Goal: Transaction & Acquisition: Purchase product/service

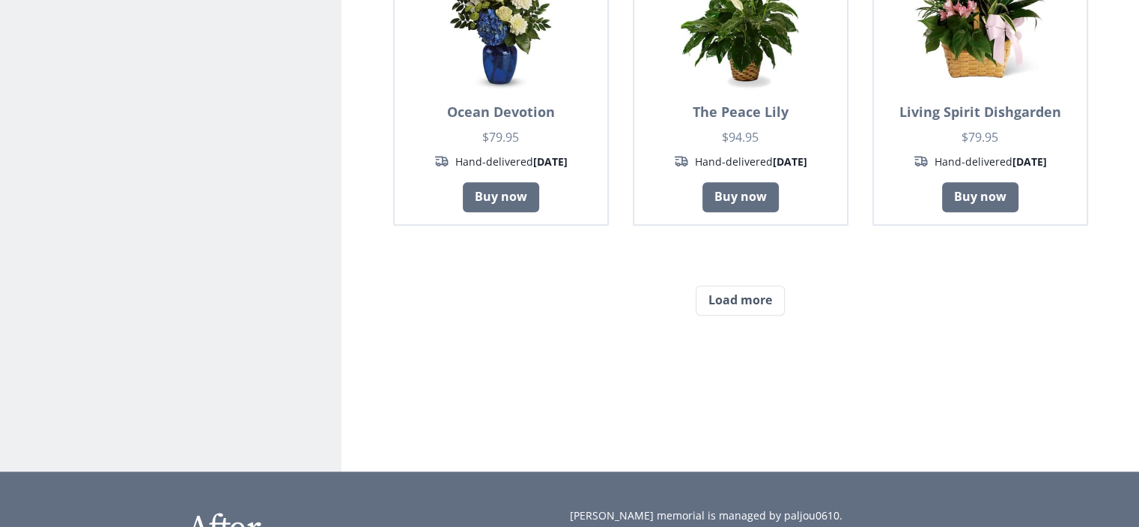
scroll to position [1273, 0]
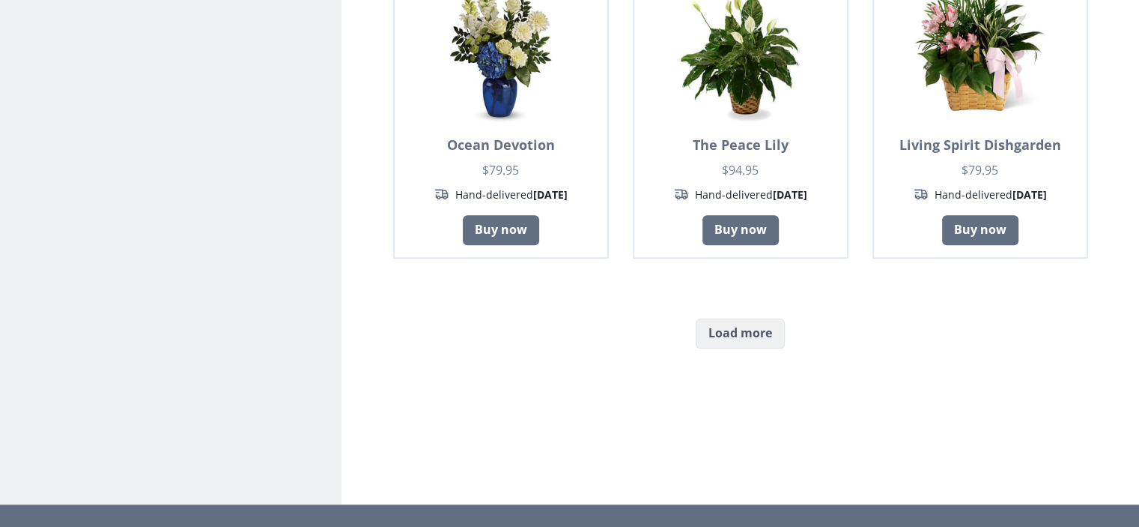
click at [745, 339] on button "Load more" at bounding box center [740, 333] width 89 height 30
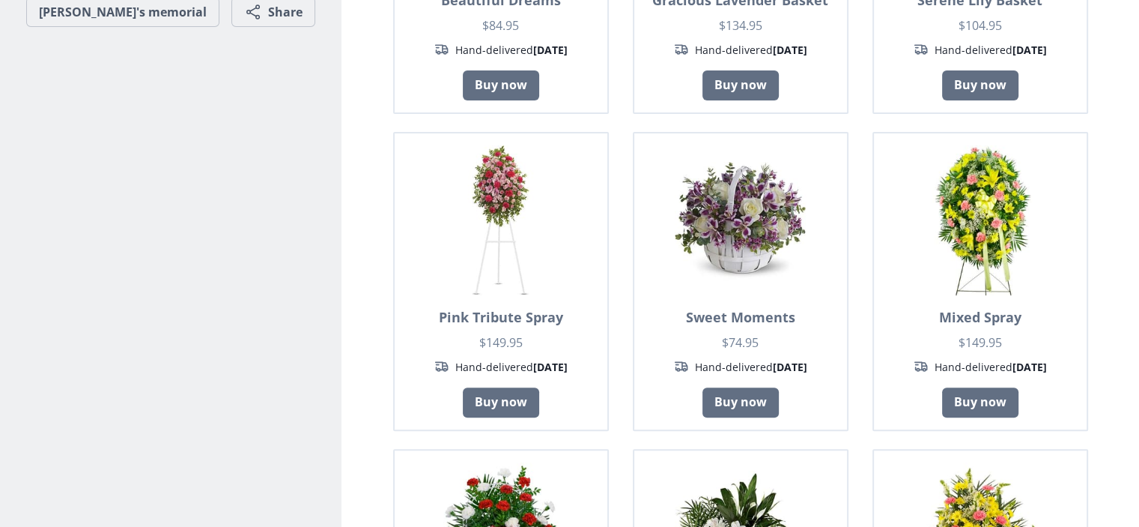
scroll to position [449, 0]
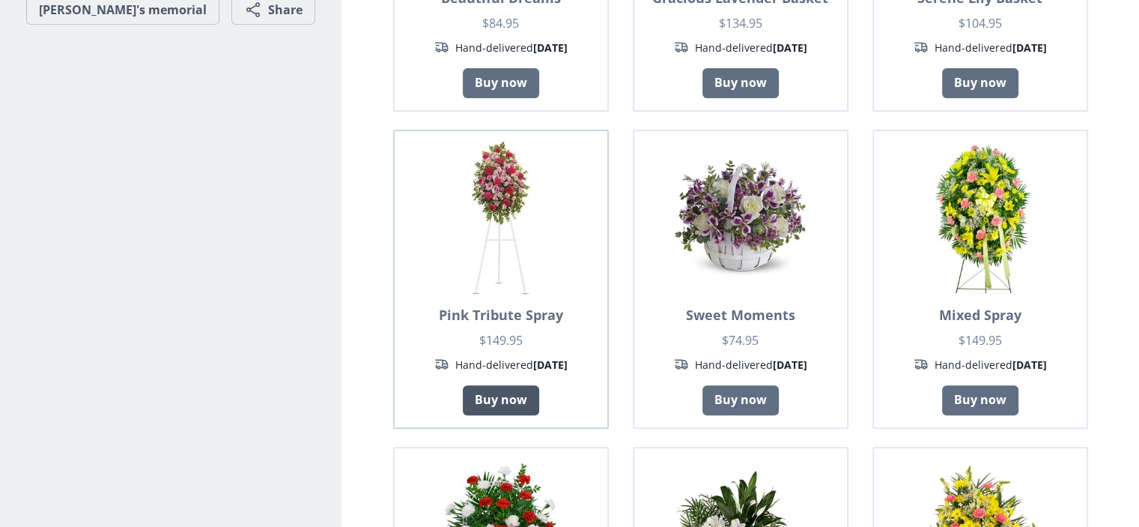
click at [506, 398] on link "Buy now" at bounding box center [501, 400] width 76 height 30
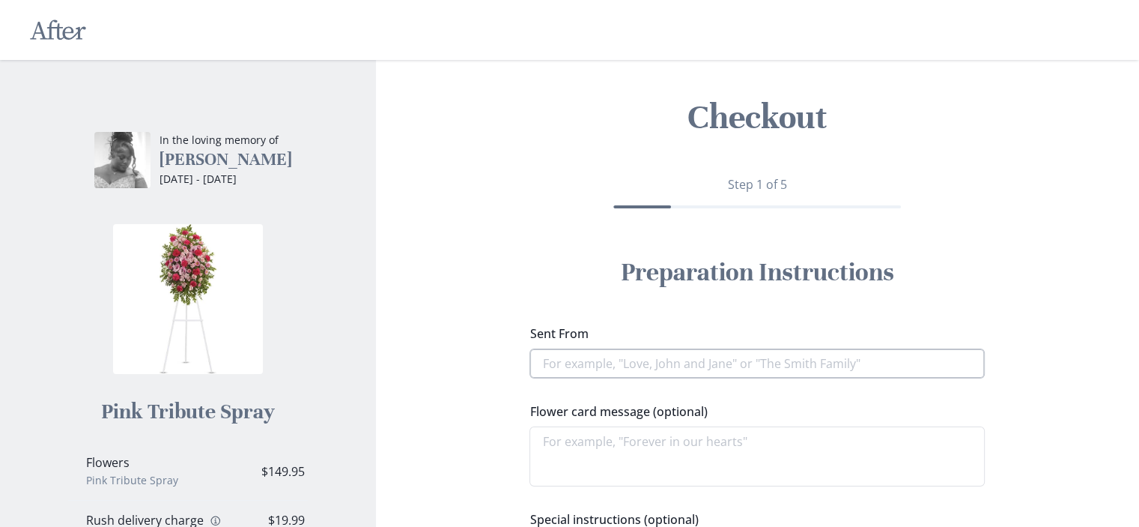
click at [578, 359] on input "Sent From" at bounding box center [757, 363] width 455 height 30
type textarea "x"
type input "J"
type textarea "x"
type input "[PERSON_NAME]"
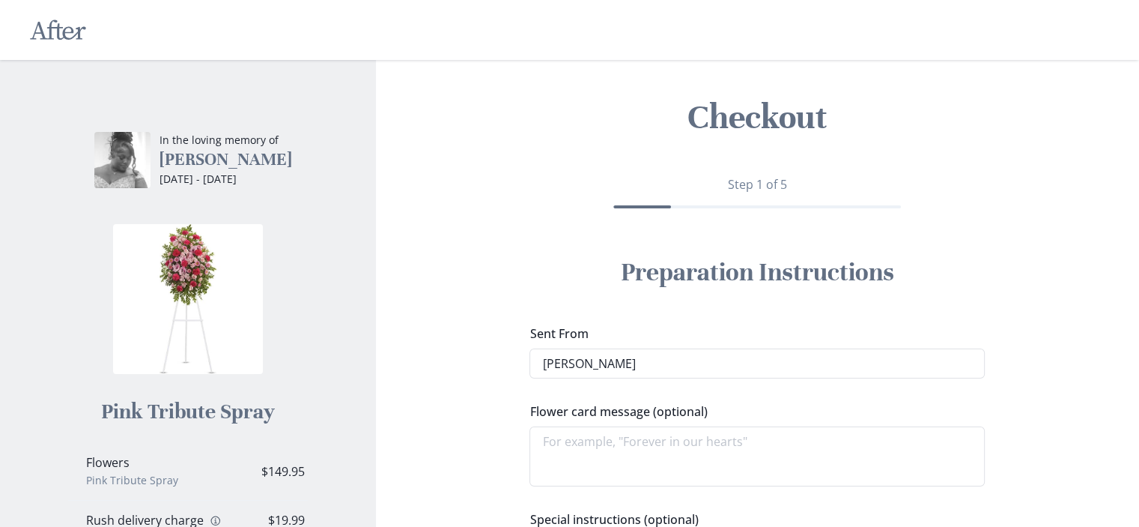
type textarea "x"
type input "Jac"
type textarea "x"
type input "Jack"
type textarea "x"
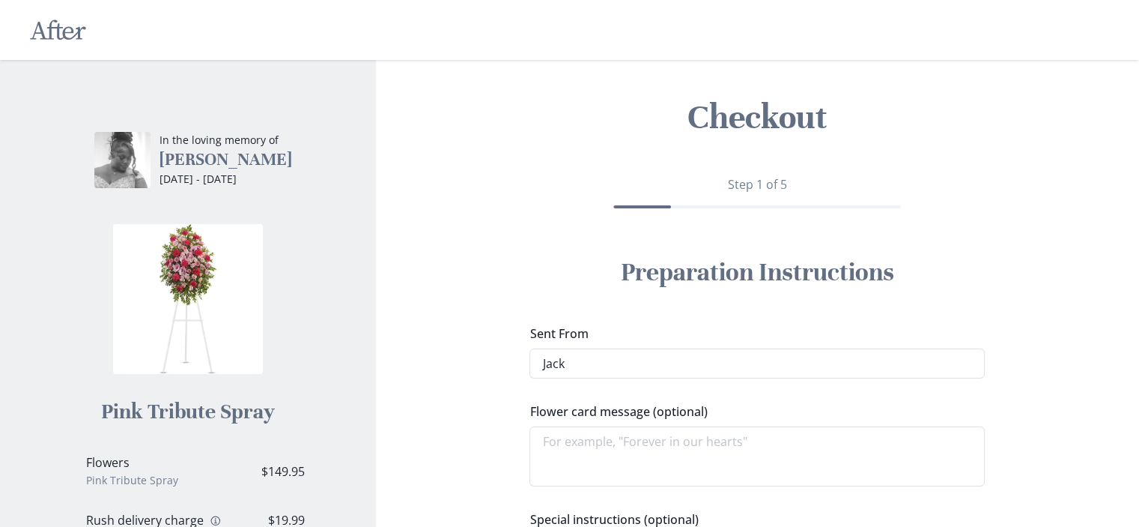
type input "Jacks"
type textarea "x"
type input "Jackso"
type textarea "x"
type input "[PERSON_NAME]"
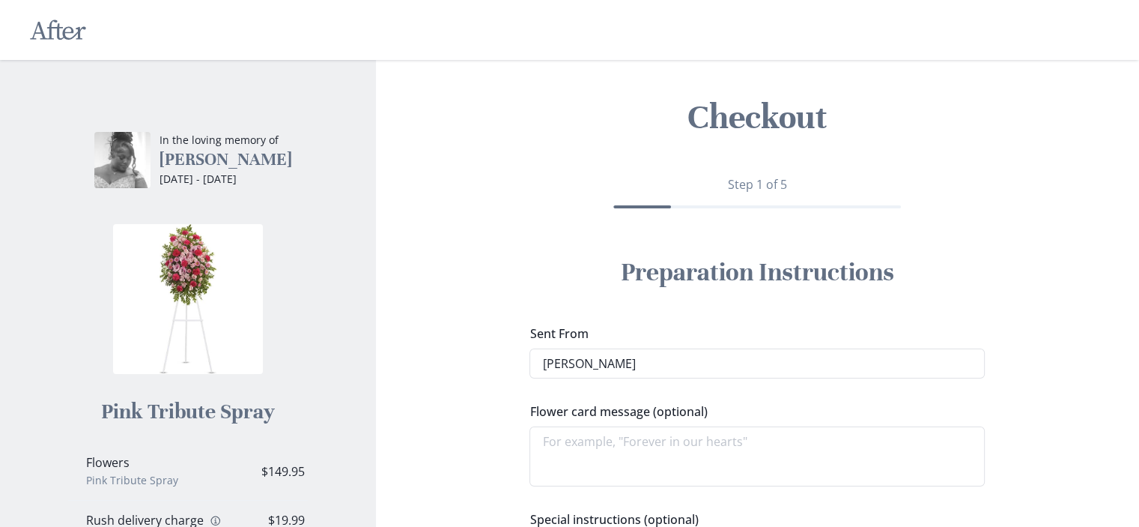
type textarea "x"
type input "[PERSON_NAME]"
type textarea "x"
type input "[PERSON_NAME]"
type textarea "x"
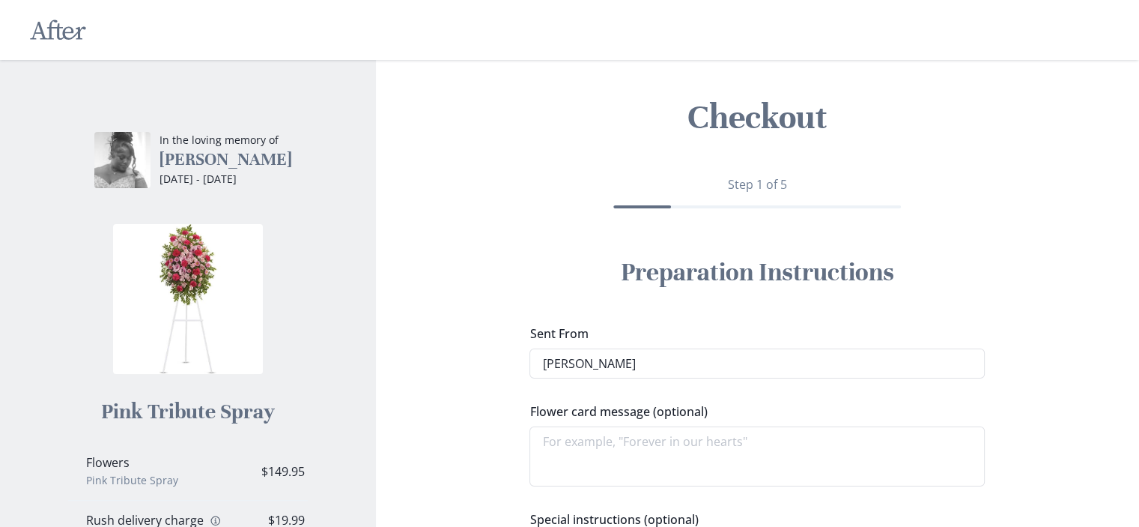
type input "[PERSON_NAME] Co"
type textarea "x"
type input "[PERSON_NAME] Col"
type textarea "x"
type input "[PERSON_NAME] Coll"
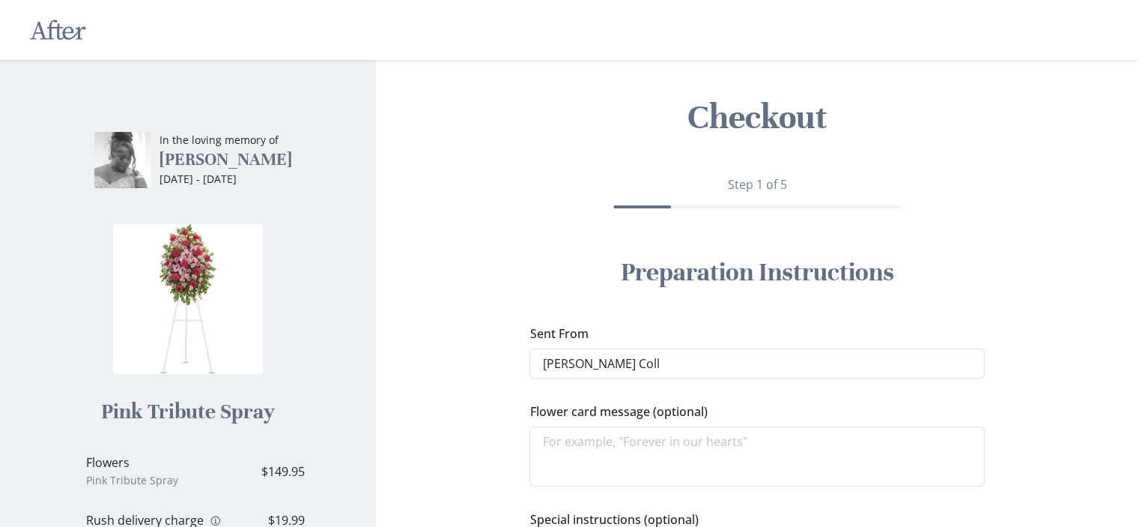
type textarea "x"
type input "[PERSON_NAME]"
type textarea "x"
type input "[PERSON_NAME]"
type textarea "x"
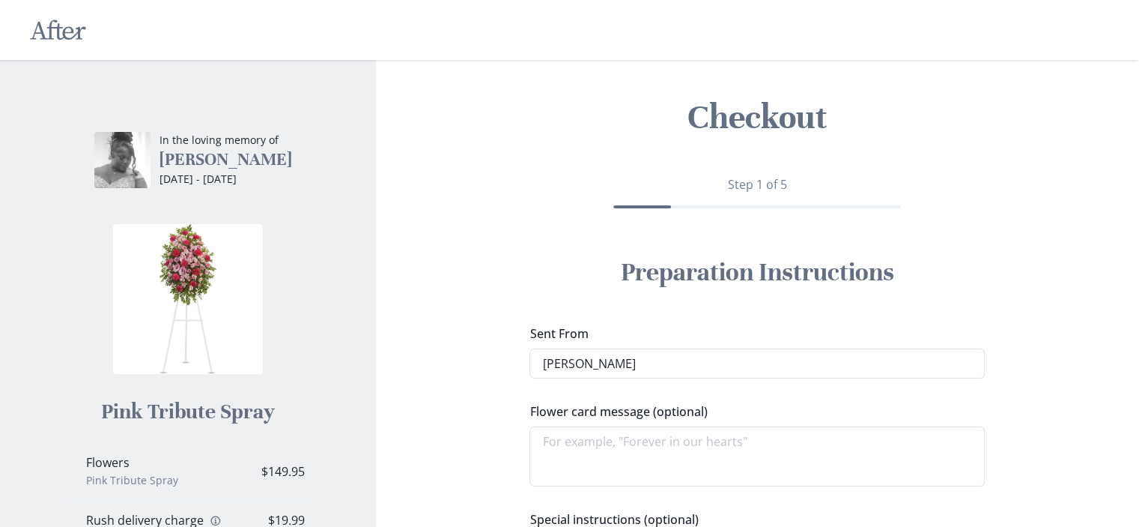
type input "[PERSON_NAME][GEOGRAPHIC_DATA]"
type textarea "x"
type input "[PERSON_NAME][GEOGRAPHIC_DATA]"
type textarea "x"
type input "[PERSON_NAME][GEOGRAPHIC_DATA] A"
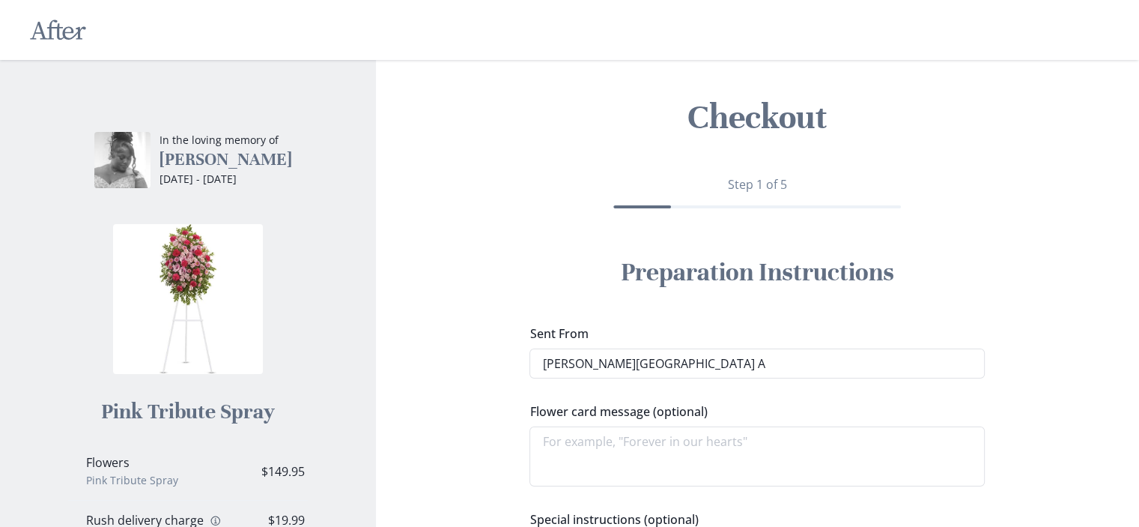
type textarea "x"
type input "[PERSON_NAME] College Au"
type textarea "x"
type input "[PERSON_NAME] College Aux"
type textarea "x"
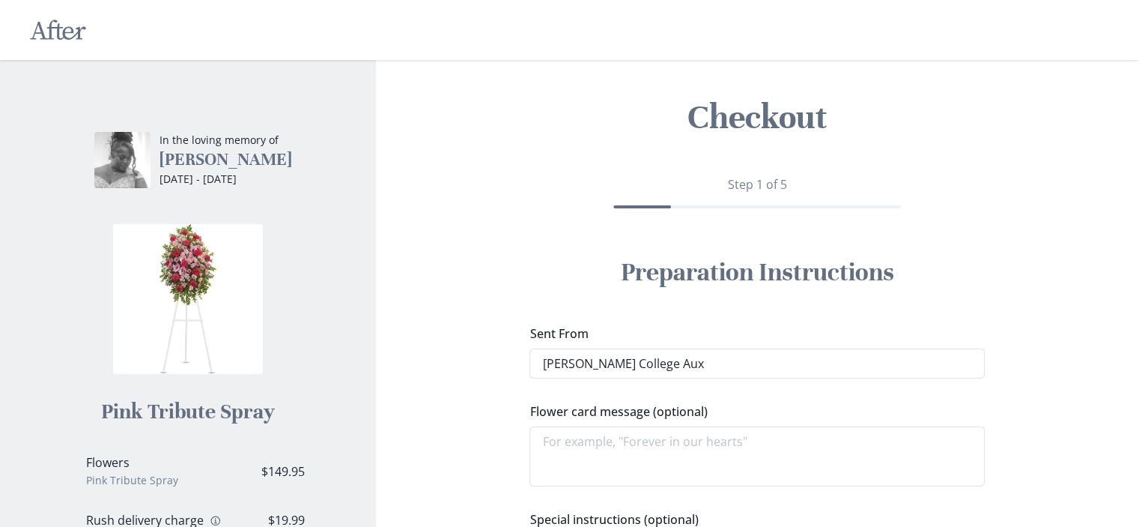
type input "[PERSON_NAME] College Auxi"
type textarea "x"
type input "[PERSON_NAME] College Auxil"
type textarea "x"
type input "[PERSON_NAME] College Auxili"
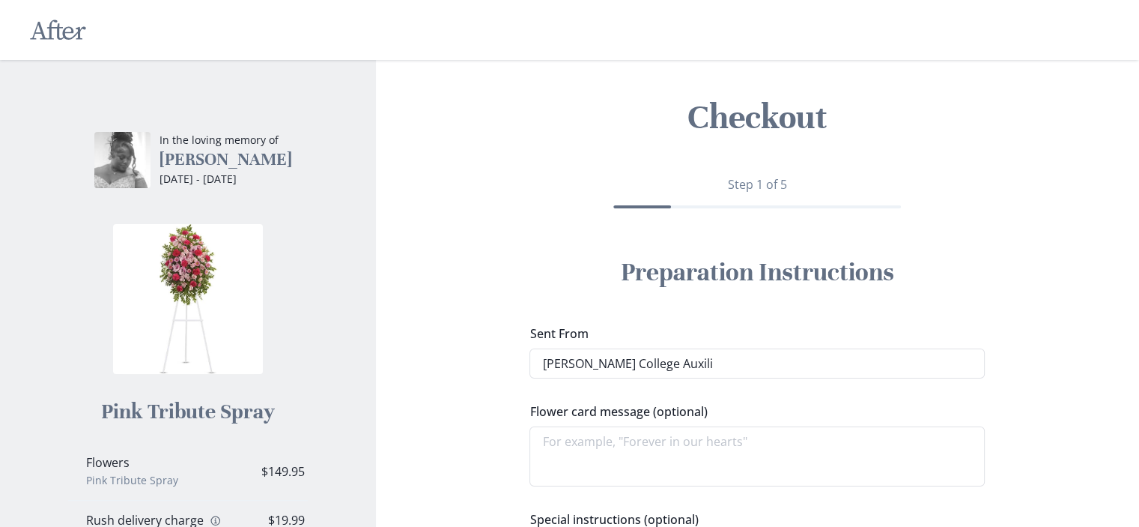
type textarea "x"
type input "[PERSON_NAME] College Auxilia"
type textarea "x"
type input "[PERSON_NAME] College Auxiliar"
type textarea "x"
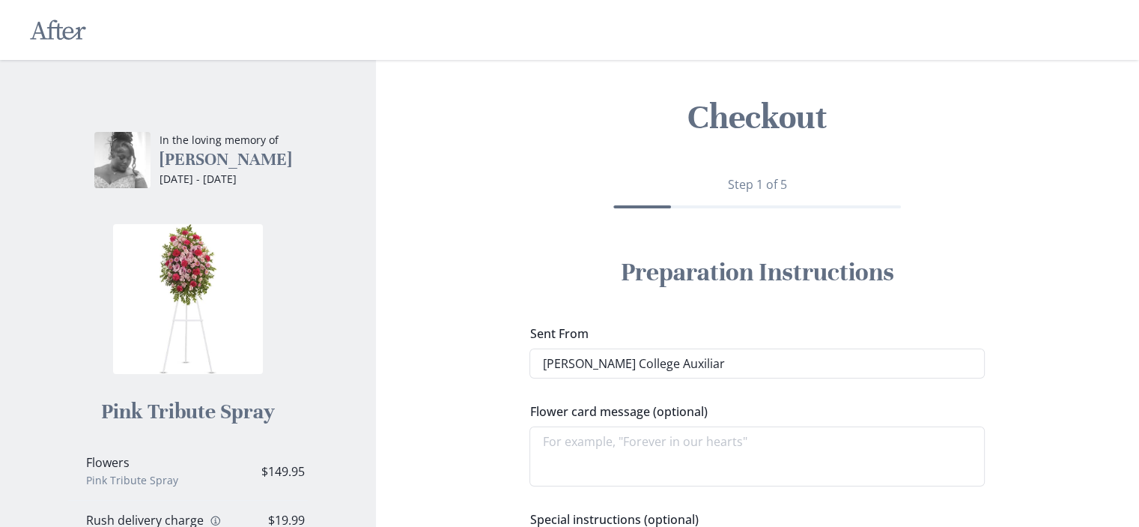
type input "[PERSON_NAME][GEOGRAPHIC_DATA] Auxiliary"
type textarea "x"
type input "[PERSON_NAME][GEOGRAPHIC_DATA] Auxiliary"
type textarea "x"
type input "[PERSON_NAME] College Auxiliary S"
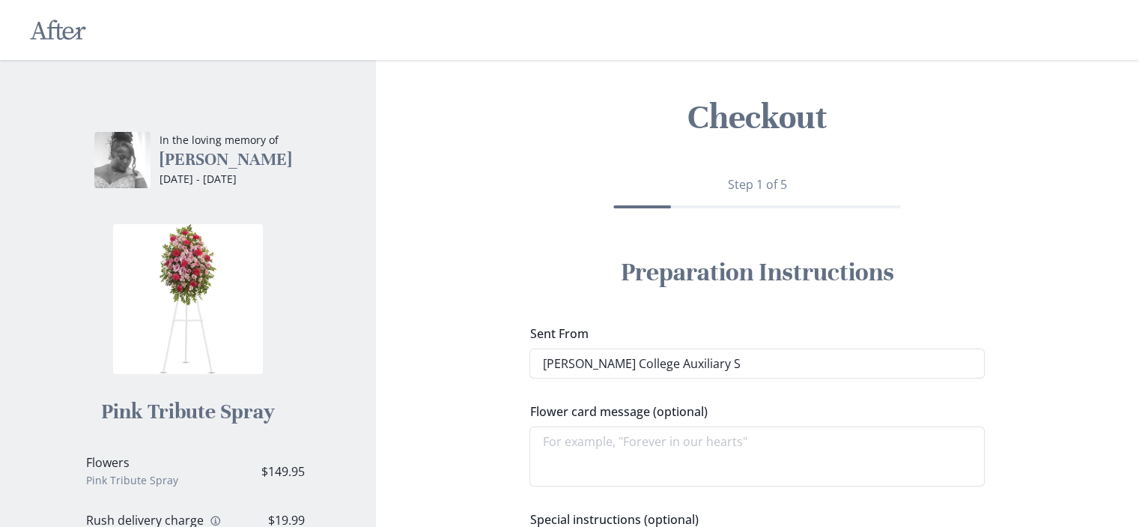
type textarea "x"
type input "[PERSON_NAME][GEOGRAPHIC_DATA] Auxiliary Se"
type textarea "x"
type input "[PERSON_NAME] College Auxiliary Ser"
type textarea "x"
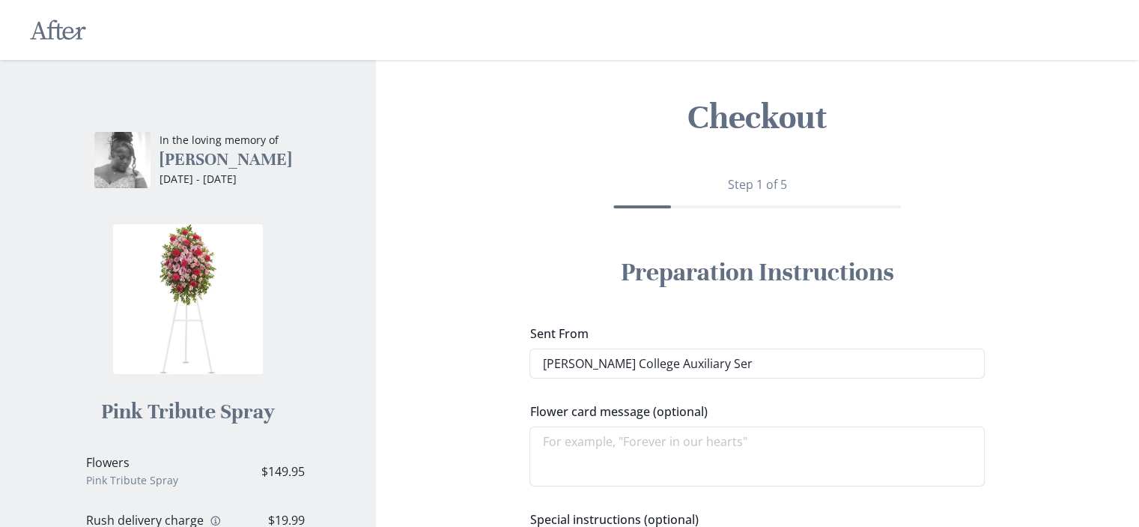
type input "[PERSON_NAME] College Auxiliary Serv"
type textarea "x"
type input "[PERSON_NAME] College Auxiliary Servi"
type textarea "x"
type input "[PERSON_NAME] College Auxiliary Servic"
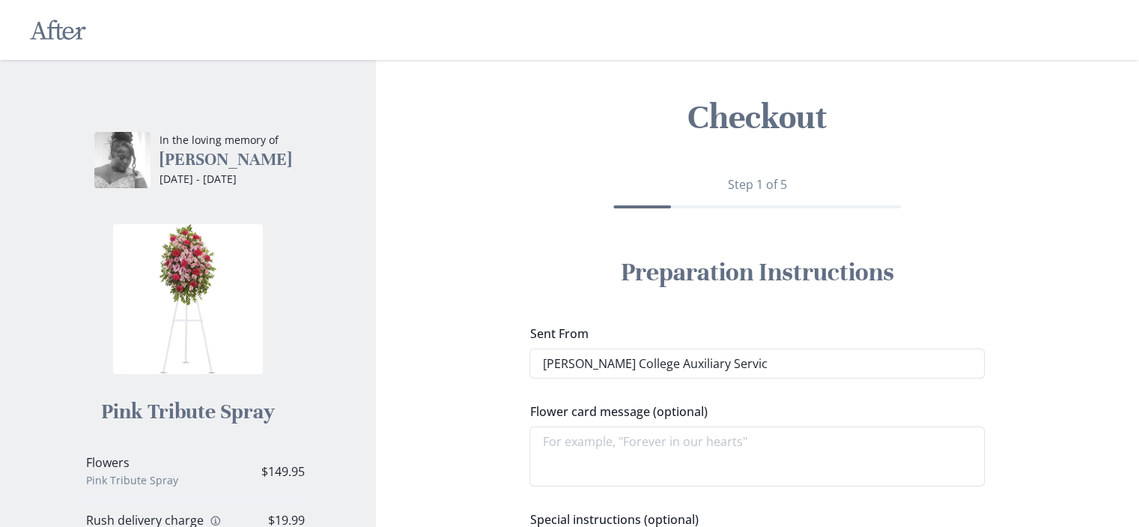
type textarea "x"
type input "[PERSON_NAME] College Auxiliary Service"
type textarea "x"
type input "[PERSON_NAME] College Auxiliary Service"
type textarea "x"
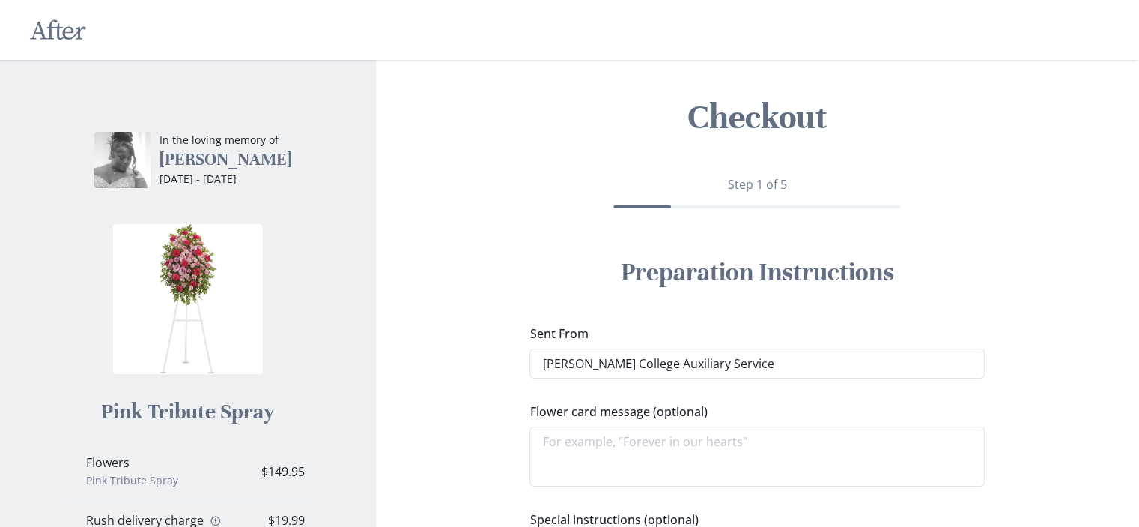
type input "[PERSON_NAME] College Auxiliary Service D"
type textarea "x"
type input "[PERSON_NAME] College Auxiliary Service De"
type textarea "x"
type input "[PERSON_NAME] College Auxiliary Service Dep"
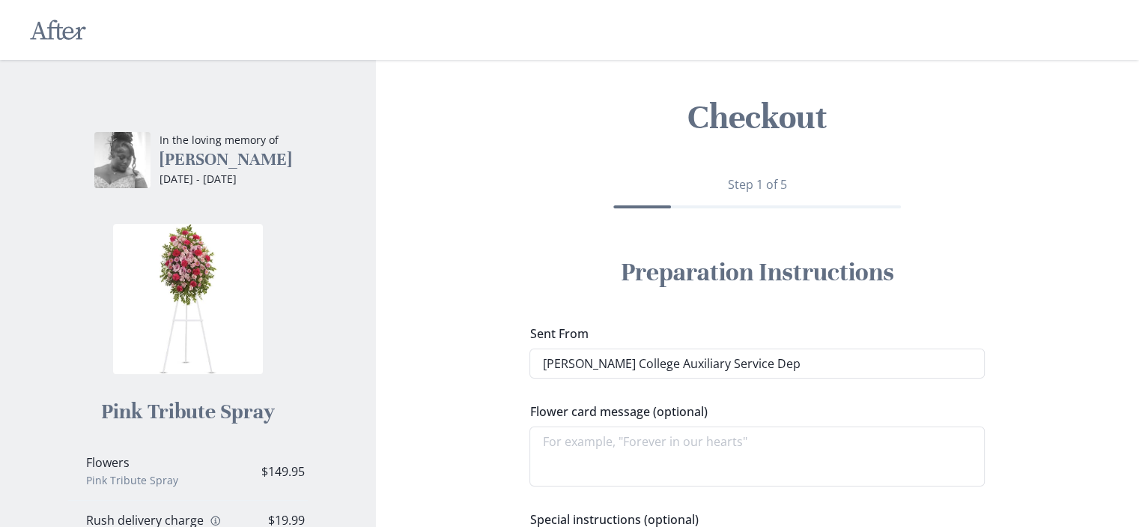
type textarea "x"
type input "[PERSON_NAME] College Auxiliary Service Depa"
type textarea "x"
type input "[PERSON_NAME] College Auxiliary Service Depar"
type textarea "x"
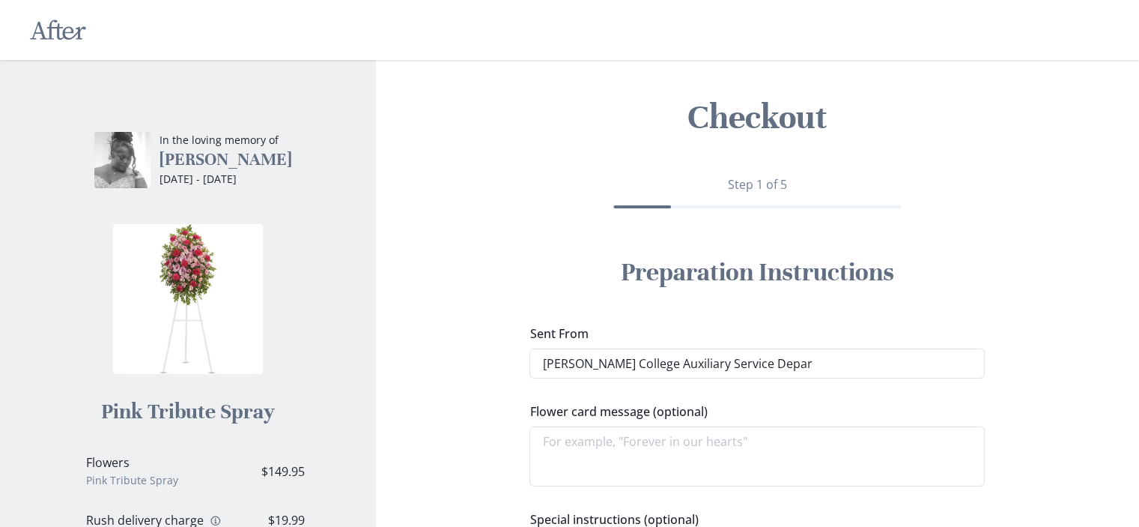
type input "[PERSON_NAME] College Auxiliary Service Depart"
type textarea "x"
type input "[PERSON_NAME] College Auxiliary Service Departm"
type textarea "x"
type input "[PERSON_NAME] College Auxiliary Service Departme"
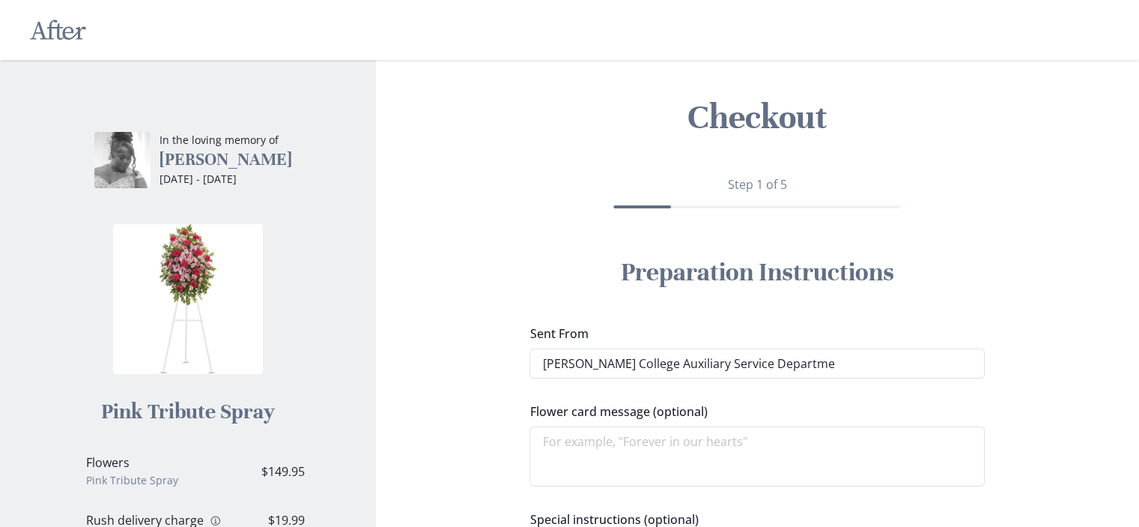
type textarea "x"
type input "[PERSON_NAME] College Auxiliary Service Departmen"
type textarea "x"
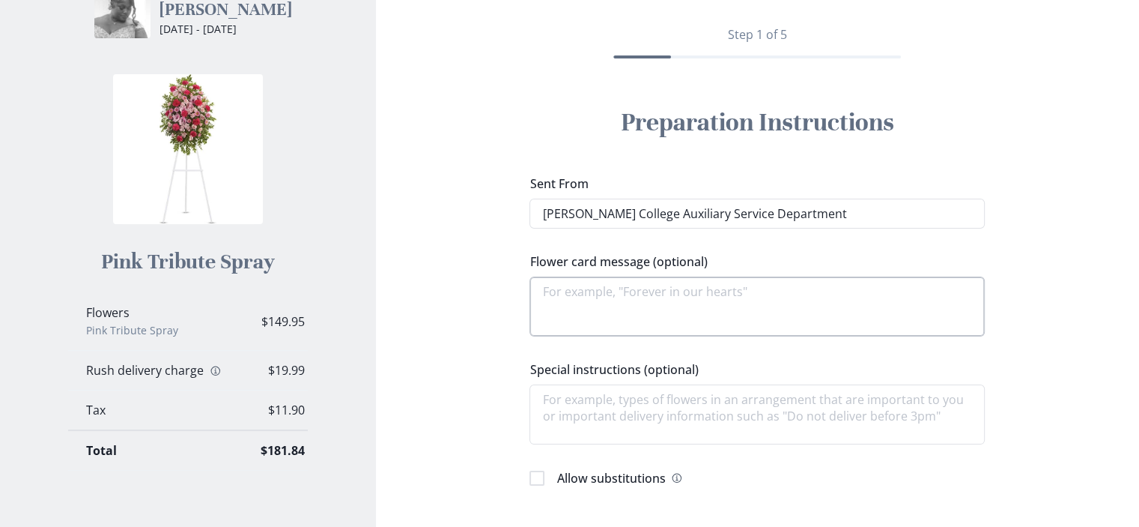
type input "[PERSON_NAME] College Auxiliary Service Department"
click at [655, 294] on textarea "Flower card message (optional)" at bounding box center [757, 306] width 455 height 60
type textarea "x"
type textarea "Y"
type textarea "x"
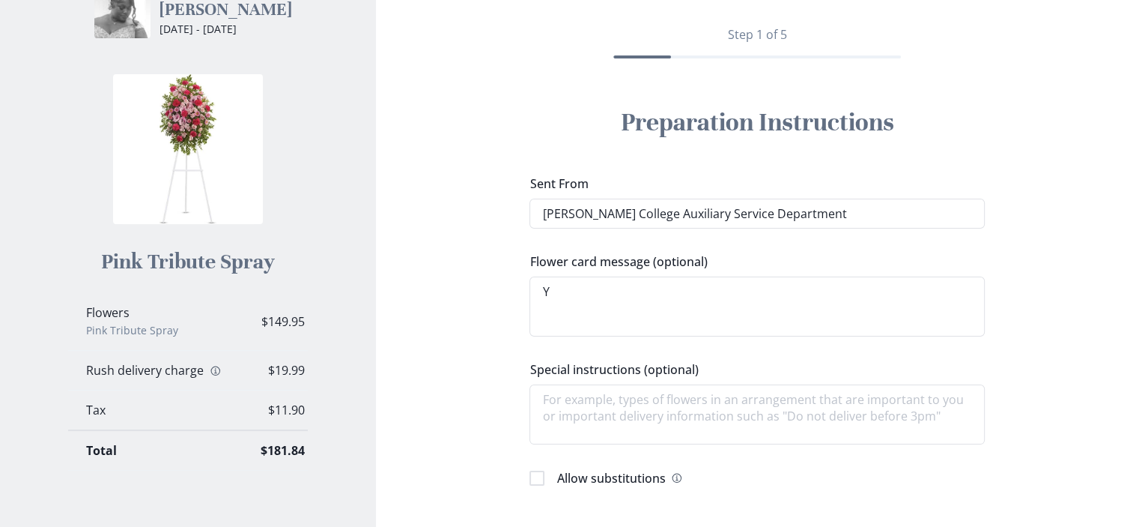
type textarea "Yo"
type textarea "x"
type textarea "You"
type textarea "x"
type textarea "Your"
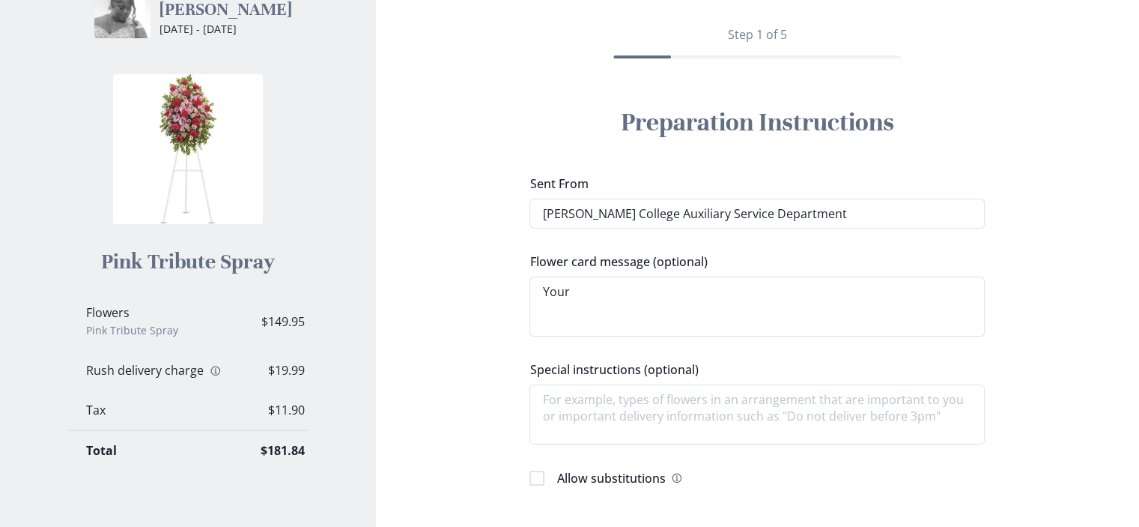
type textarea "x"
type textarea "Your"
type textarea "x"
type textarea "Your f"
type textarea "x"
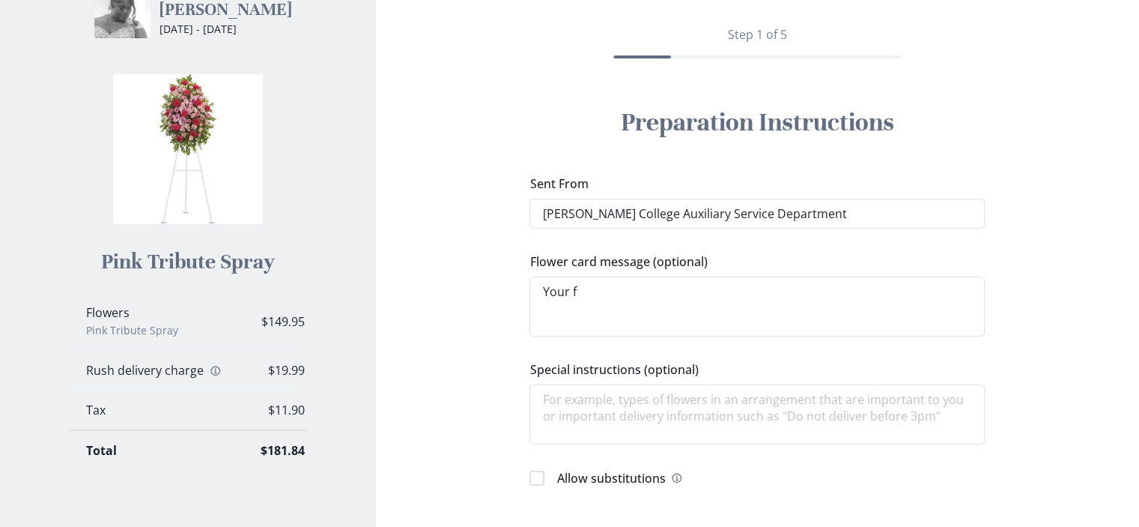
type textarea "Your fa"
type textarea "x"
type textarea "Your fam"
type textarea "x"
type textarea "Your fami"
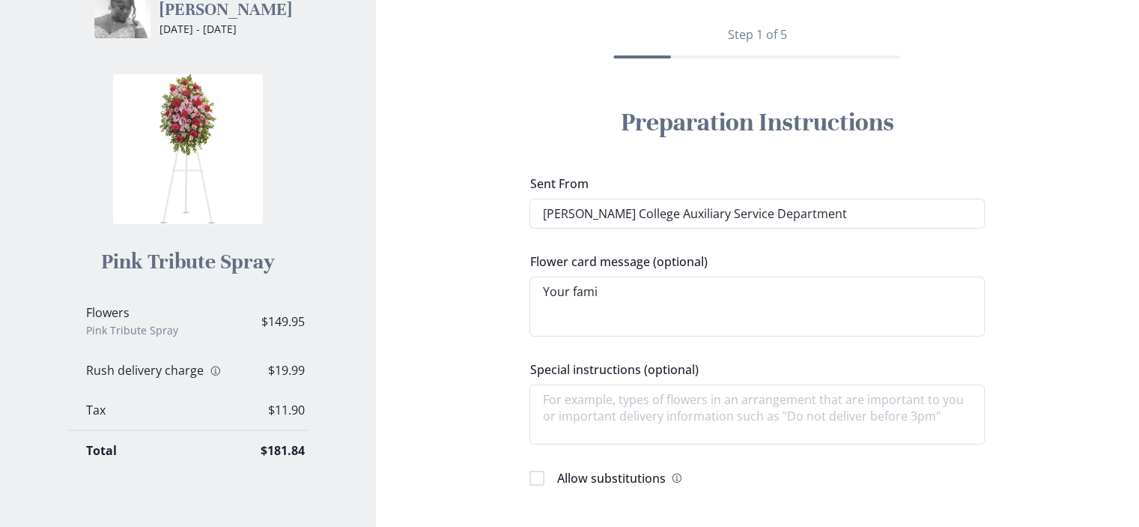
type textarea "x"
type textarea "Your famil"
type textarea "x"
type textarea "Your family"
type textarea "x"
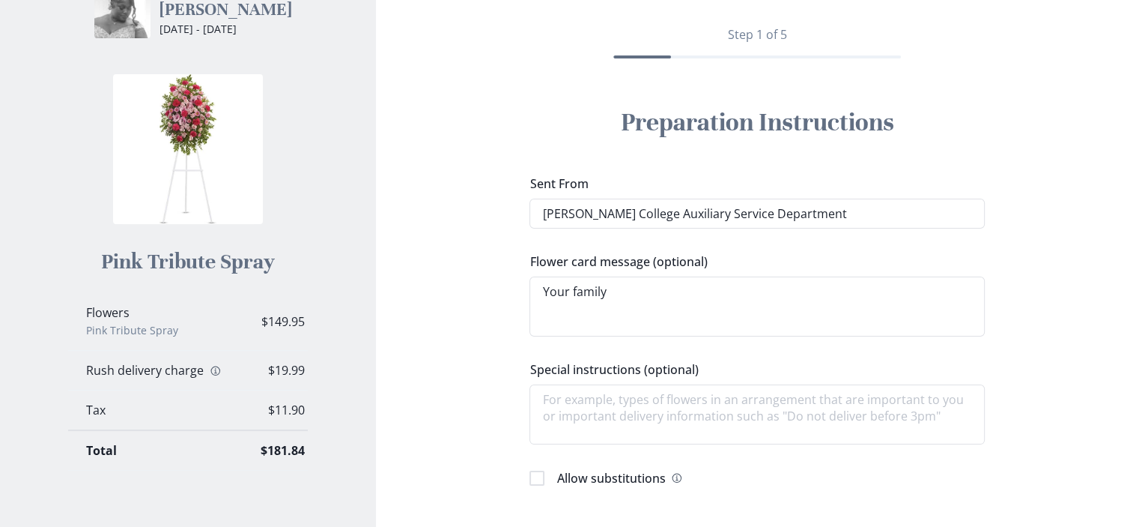
type textarea "Your family"
type textarea "x"
type textarea "Your family i"
type textarea "x"
type textarea "Your family is"
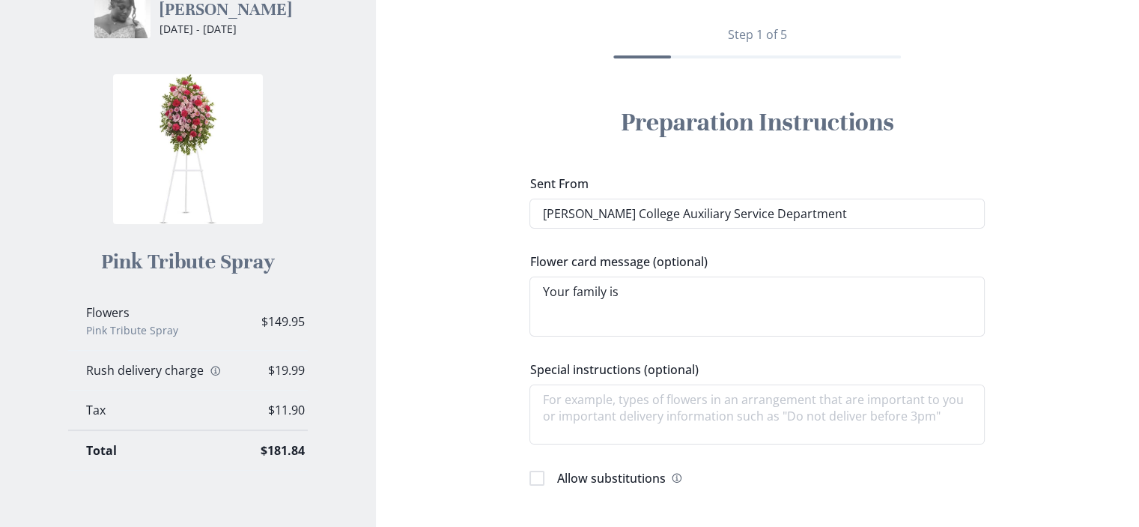
type textarea "x"
type textarea "Your family is"
type textarea "x"
type textarea "Your family is i"
type textarea "x"
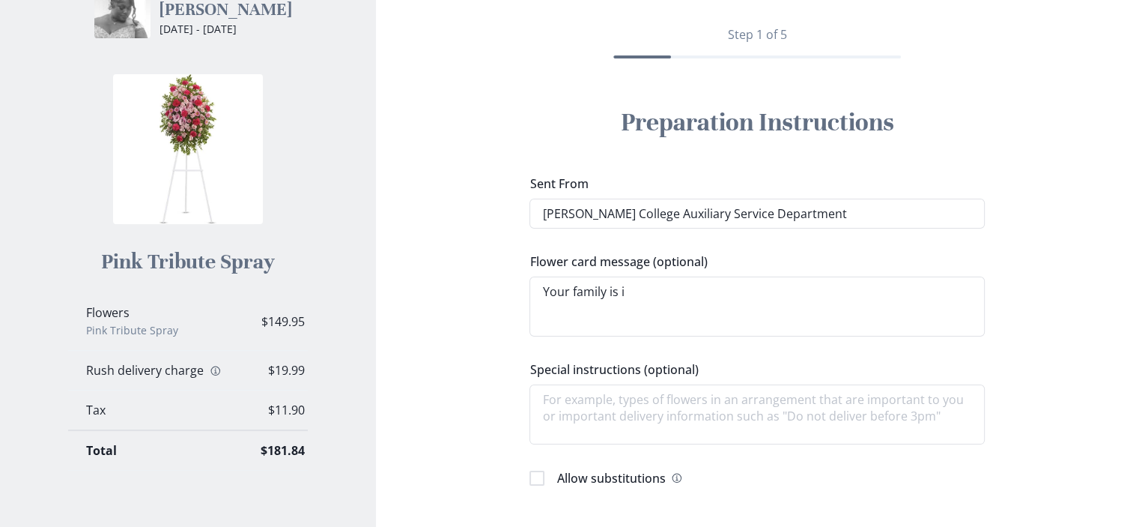
type textarea "Your family is in"
type textarea "x"
type textarea "Your family is in"
type textarea "x"
type textarea "Your family is in o"
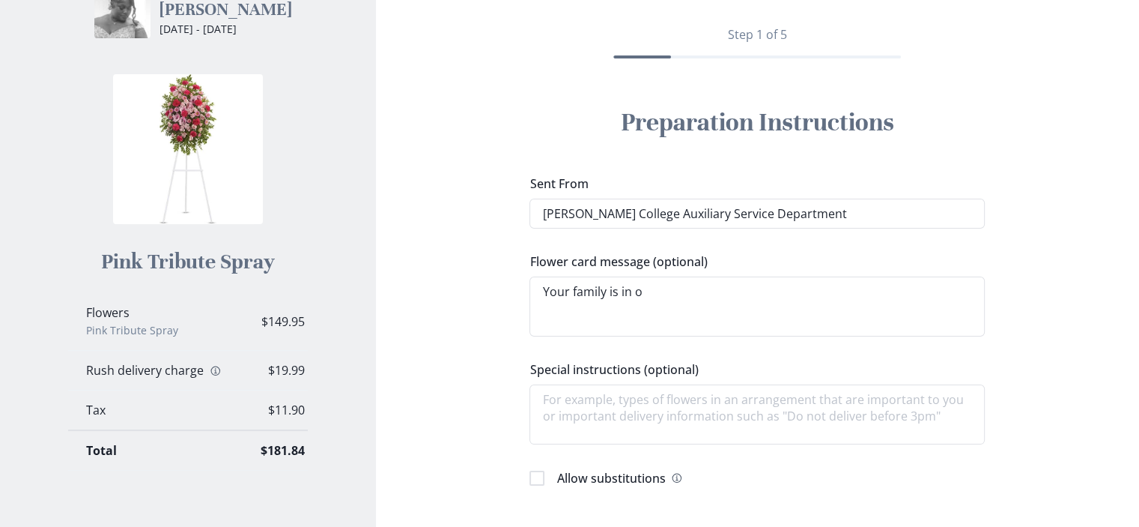
type textarea "x"
type textarea "Your family is in ou"
type textarea "x"
type textarea "Your family is in our"
type textarea "x"
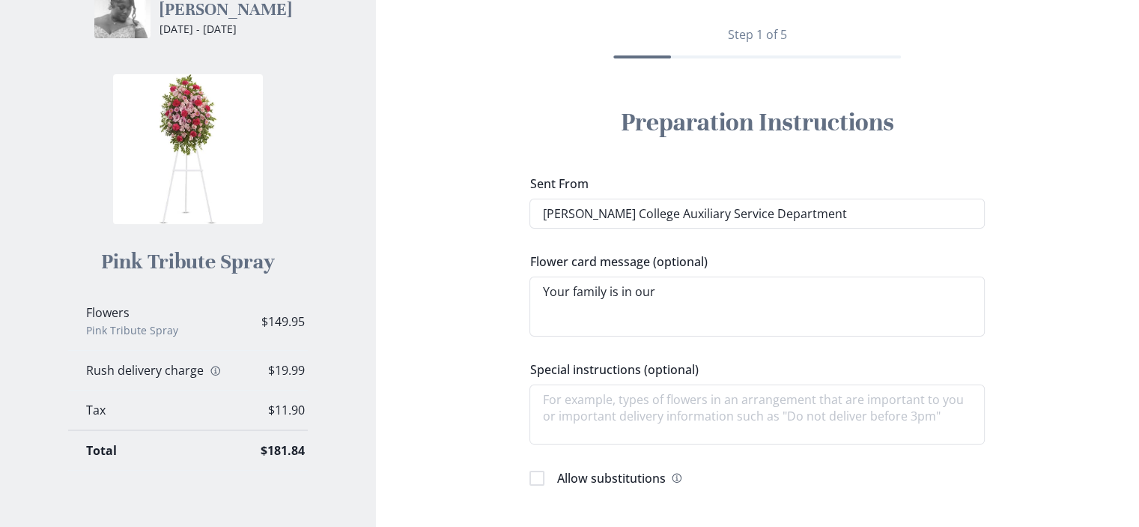
type textarea "Your family is in our"
type textarea "x"
type textarea "Your family is in our h"
type textarea "x"
type textarea "Your family is in our he"
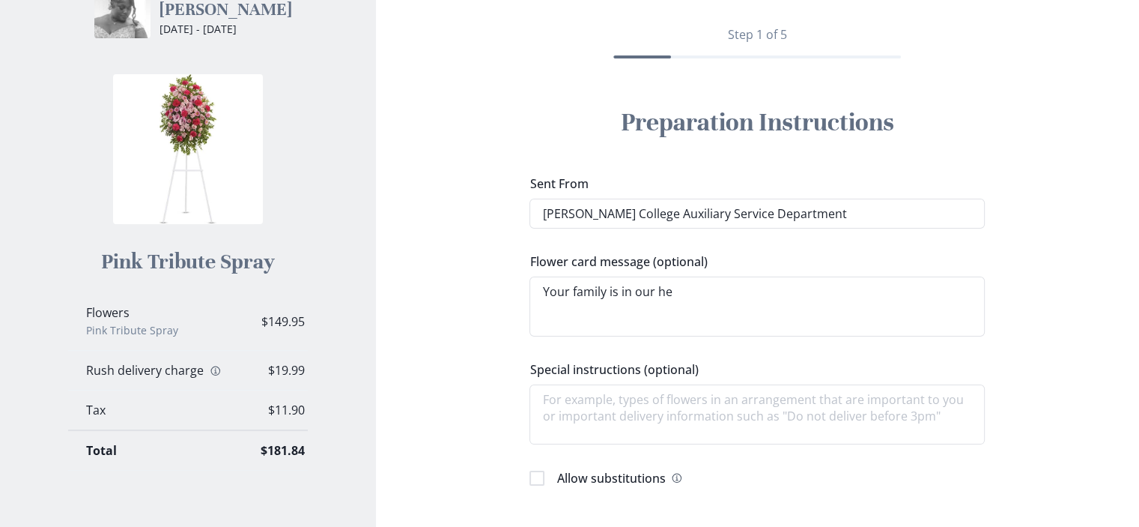
type textarea "x"
type textarea "Your family is in our hea"
type textarea "x"
type textarea "Your family is in our hear"
type textarea "x"
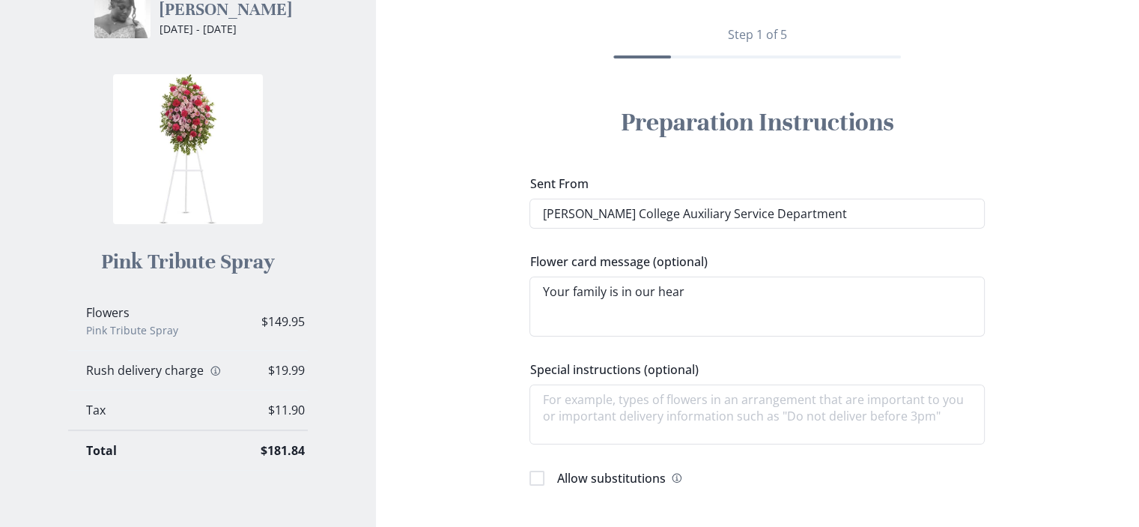
type textarea "Your family is in our heart"
type textarea "x"
type textarea "Your family is in our hearts"
type textarea "x"
type textarea "Your family is in our hearts"
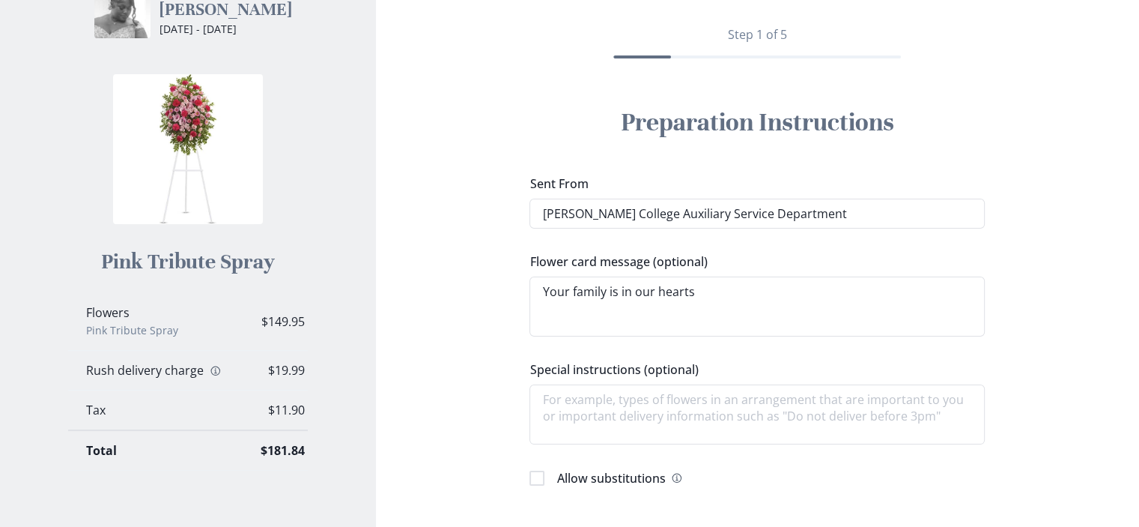
type textarea "x"
type textarea "Your family is in our hearts a"
type textarea "x"
type textarea "Your family is in our hearts an"
type textarea "x"
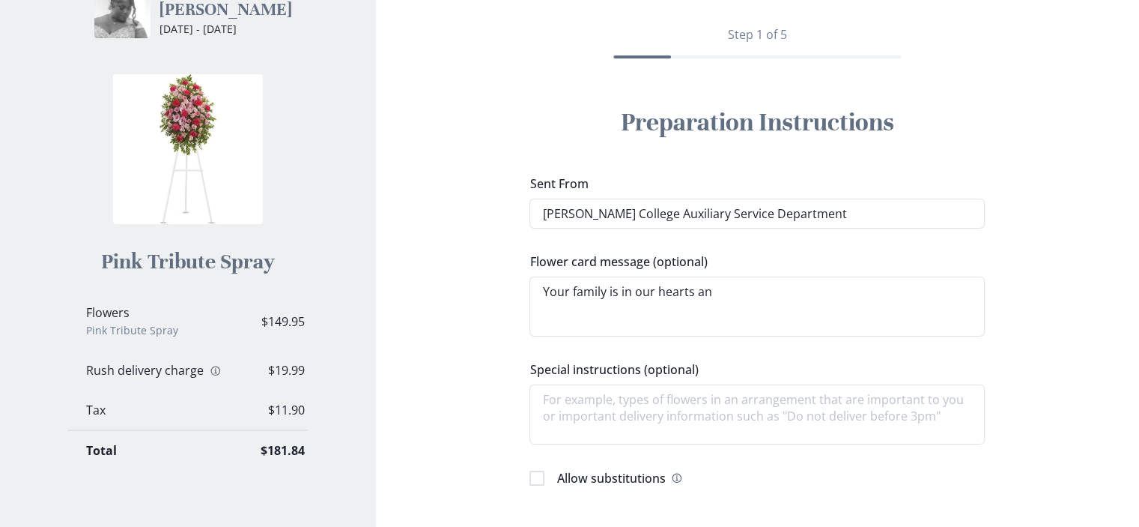
type textarea "Your family is in our hearts and"
type textarea "x"
type textarea "Your family is in our hearts and"
type textarea "x"
type textarea "Your family is in our hearts and p"
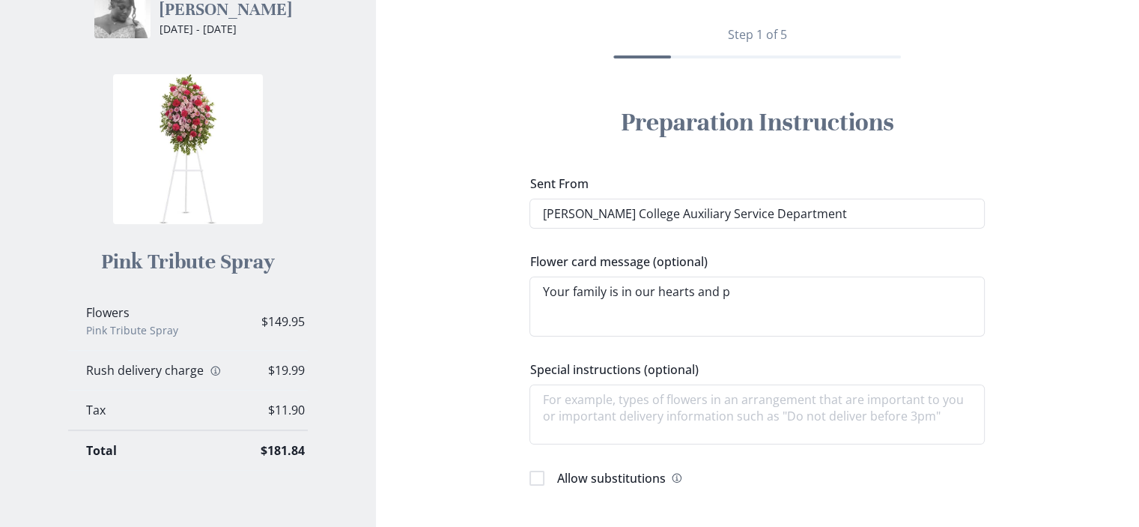
type textarea "x"
type textarea "Your family is in our hearts and pr"
type textarea "x"
type textarea "Your family is in our hearts and pra"
type textarea "x"
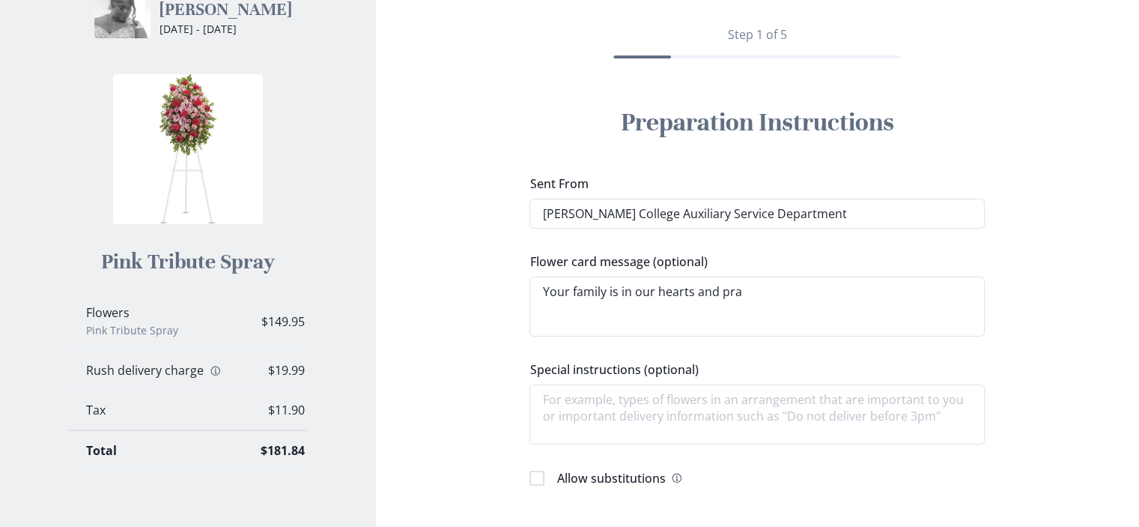
type textarea "Your family is in our hearts and pray"
type textarea "x"
type textarea "Your family is in our hearts and praye"
type textarea "x"
type textarea "Your family is in our hearts and prayer"
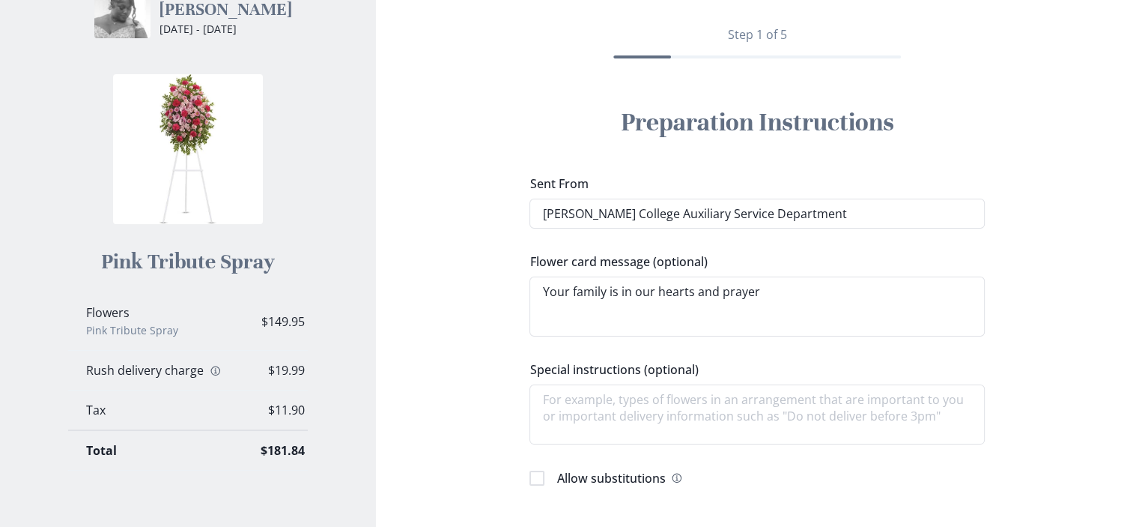
type textarea "x"
type textarea "Your family is in our hearts and prayers"
type textarea "x"
type textarea "Your family is in our hearts and prayers"
type textarea "x"
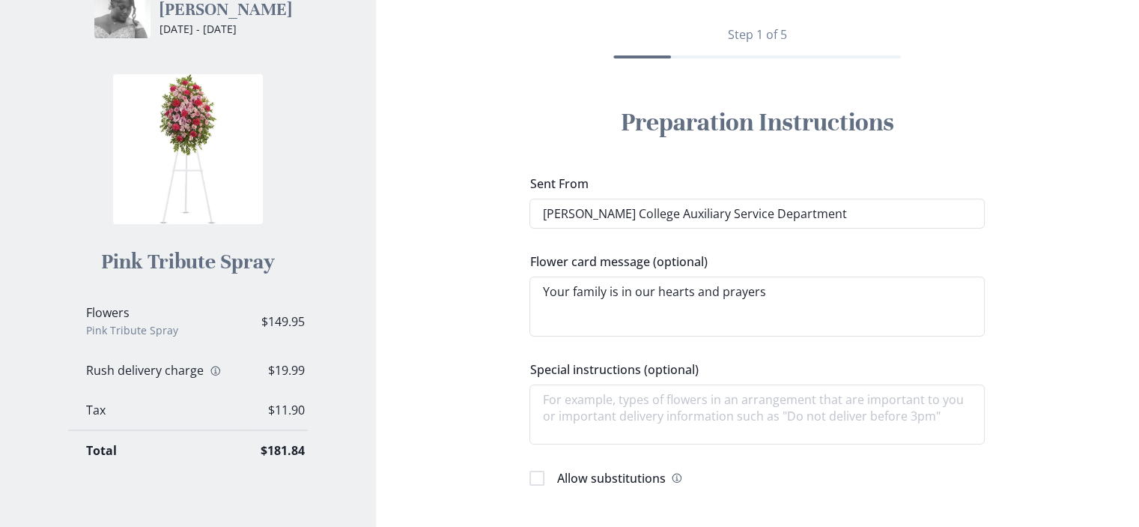
type textarea "Your family is in our hearts and prayers d"
type textarea "x"
type textarea "Your family is in our hearts and prayers du"
type textarea "x"
type textarea "Your family is in our hearts and prayers dur"
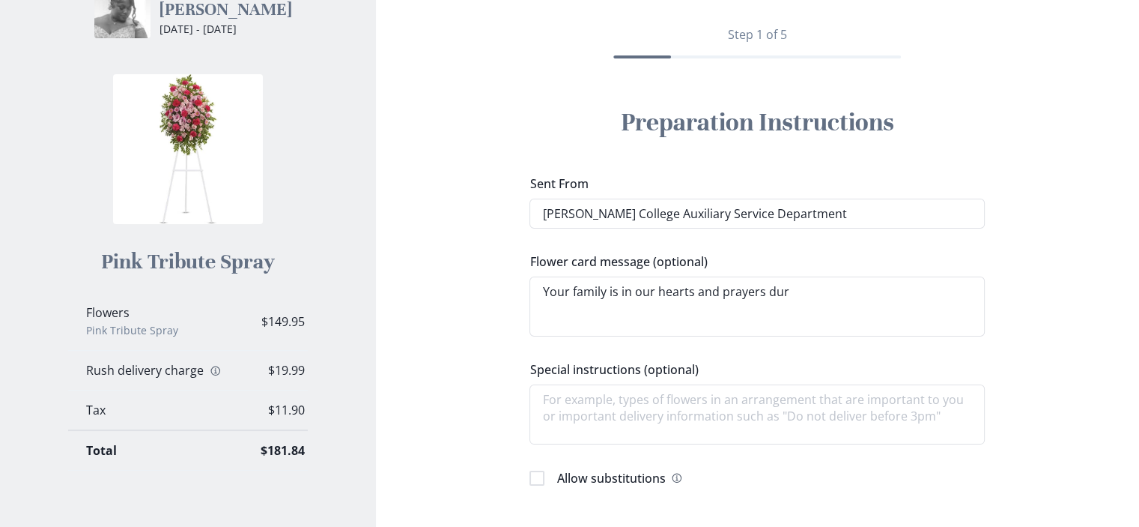
type textarea "x"
type textarea "Your family is in our hearts and prayers duri"
type textarea "x"
type textarea "Your family is in our hearts and prayers durin"
type textarea "x"
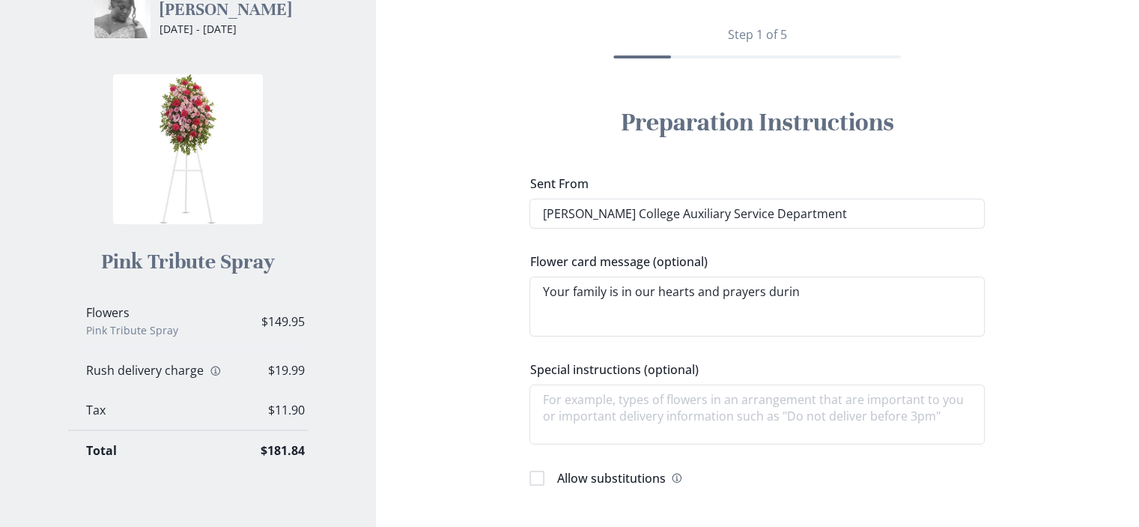
type textarea "Your family is in our hearts and prayers during"
type textarea "x"
type textarea "Your family is in our hearts and prayers during"
type textarea "x"
type textarea "Your family is in our hearts and prayers during t"
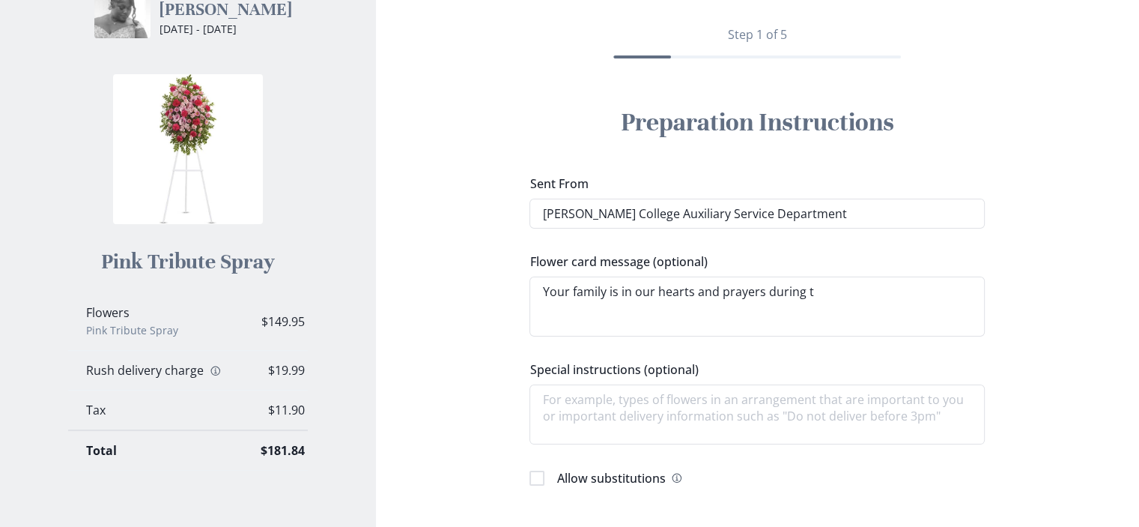
type textarea "x"
type textarea "Your family is in our hearts and prayers during th"
type textarea "x"
type textarea "Your family is in our hearts and prayers during thi"
type textarea "x"
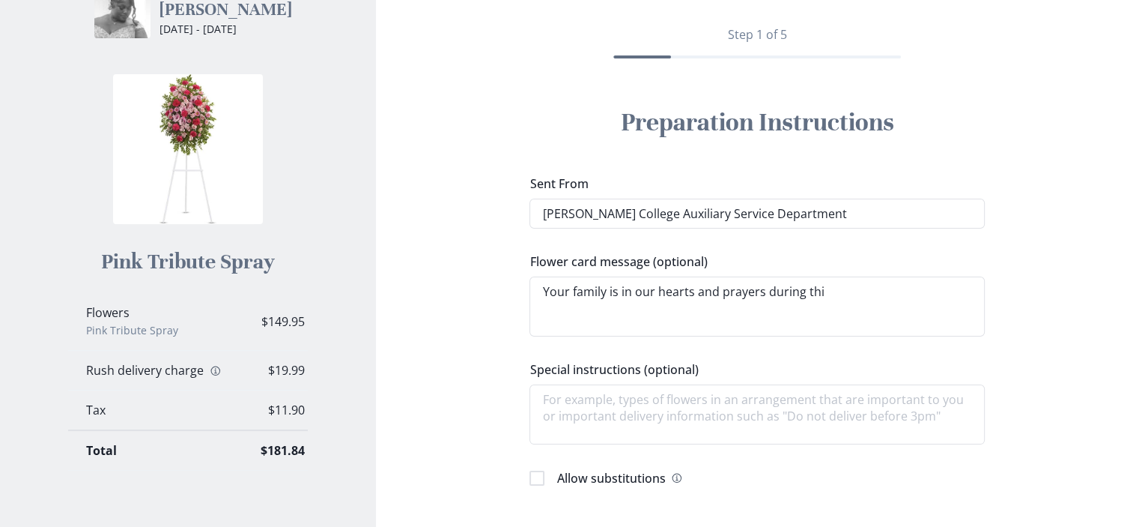
type textarea "Your family is in our hearts and prayers during this"
type textarea "x"
type textarea "Your family is in our hearts and prayers during this"
type textarea "x"
type textarea "Your family is in our hearts and prayers during this d"
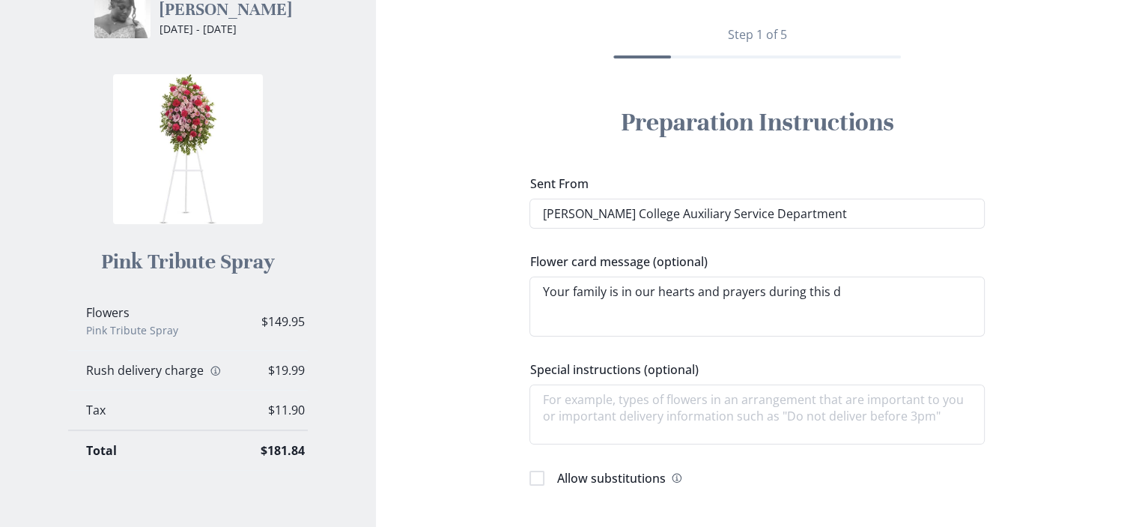
type textarea "x"
type textarea "Your family is in our hearts and prayers during this di"
type textarea "x"
type textarea "Your family is in our hearts and prayers during this dif"
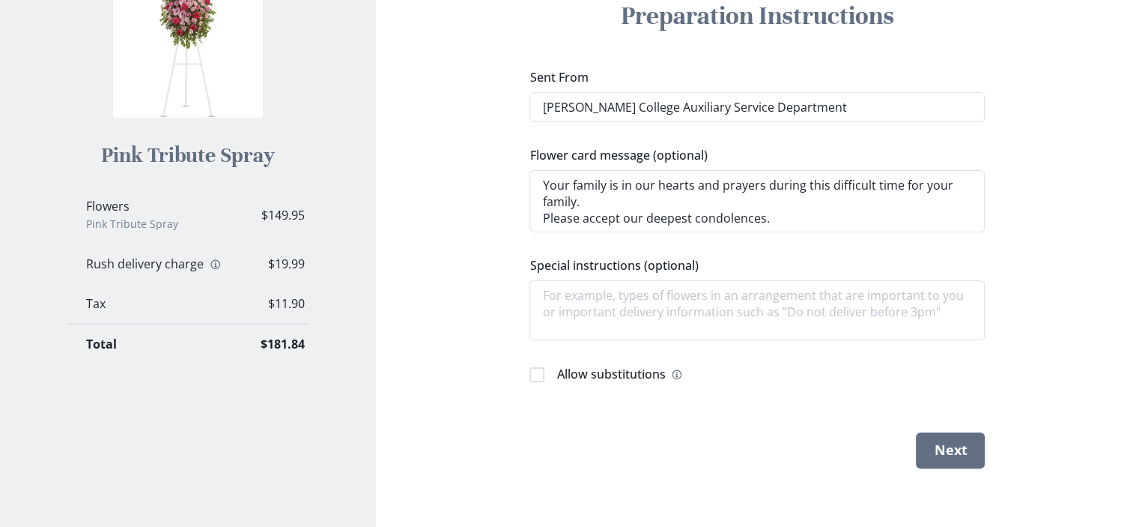
scroll to position [257, 0]
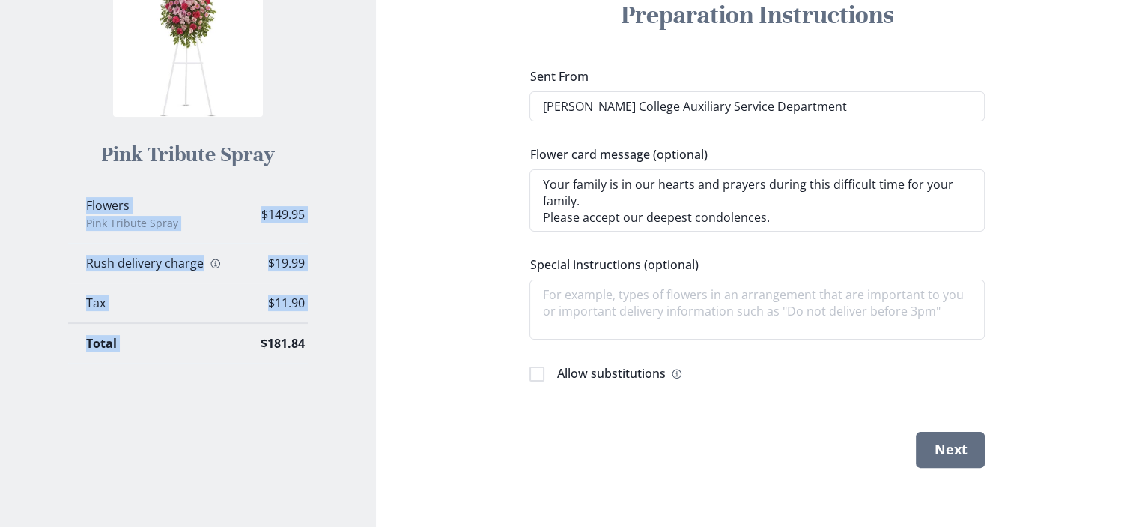
drag, startPoint x: 258, startPoint y: 361, endPoint x: 294, endPoint y: 365, distance: 36.9
click at [294, 363] on div "Flowers Pink Tribute Spray $149.95 Rush delivery charge Information $19.99 Tax …" at bounding box center [188, 274] width 240 height 177
click at [310, 358] on div "In the loving memory of [PERSON_NAME] [DATE] - [DATE] [DATE] - [DATE] Pink Trib…" at bounding box center [188, 119] width 336 height 488
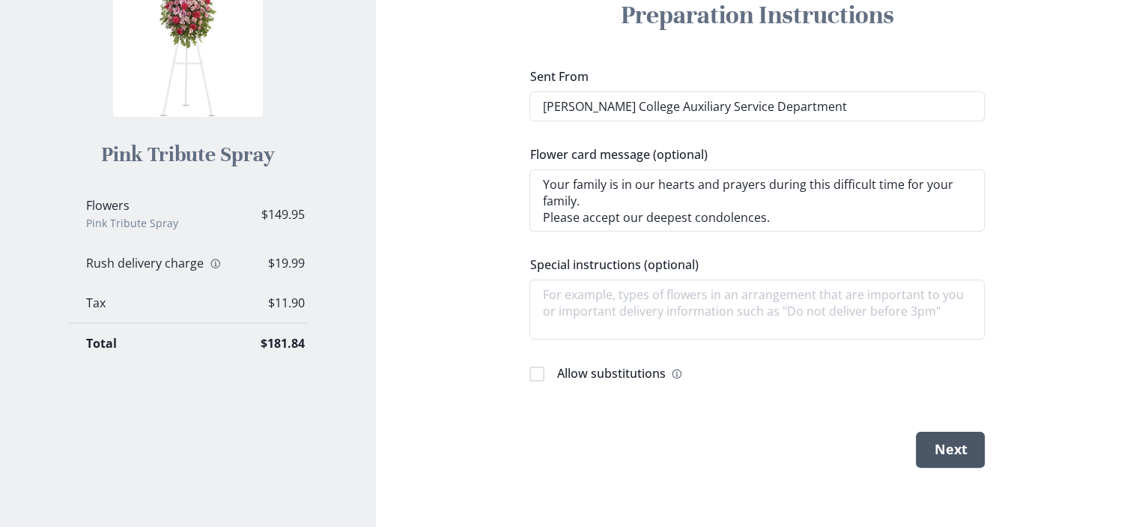
click at [944, 455] on button "Next" at bounding box center [950, 449] width 69 height 36
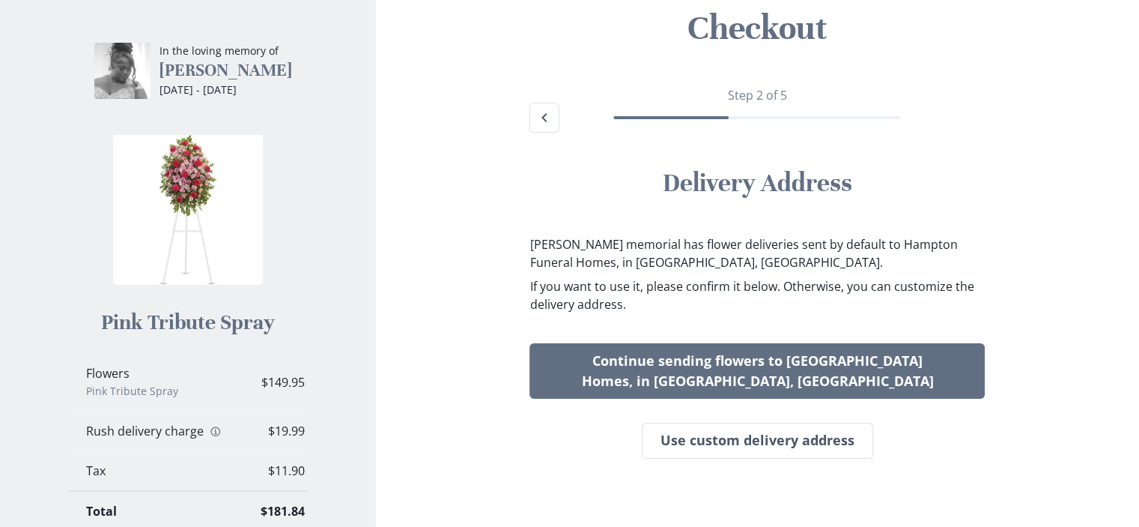
scroll to position [140, 0]
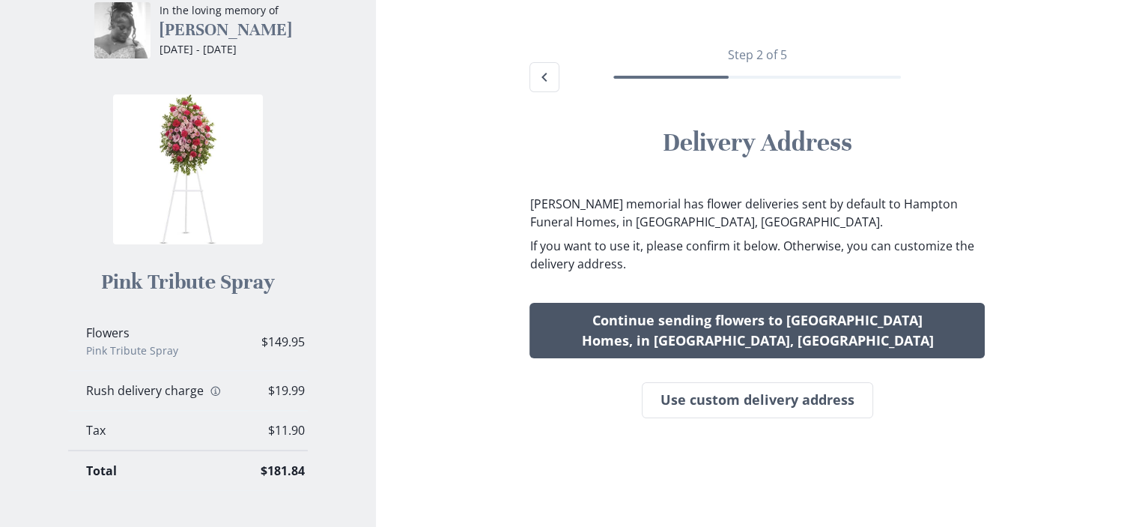
click at [743, 320] on button "Continue sending flowers to [GEOGRAPHIC_DATA] Homes, in [GEOGRAPHIC_DATA], [GEO…" at bounding box center [757, 330] width 455 height 55
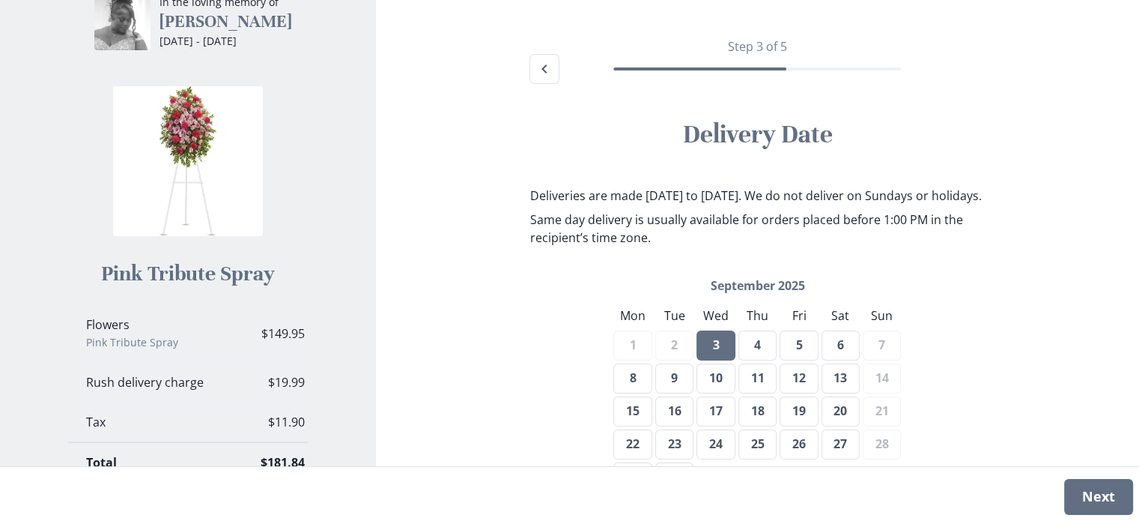
scroll to position [164, 0]
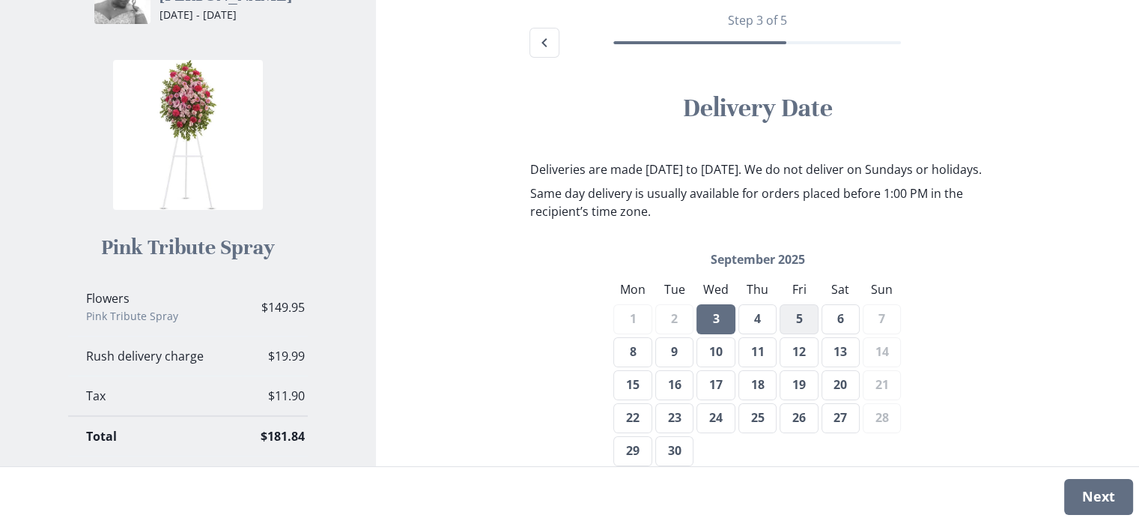
click at [795, 334] on button "5" at bounding box center [799, 319] width 38 height 30
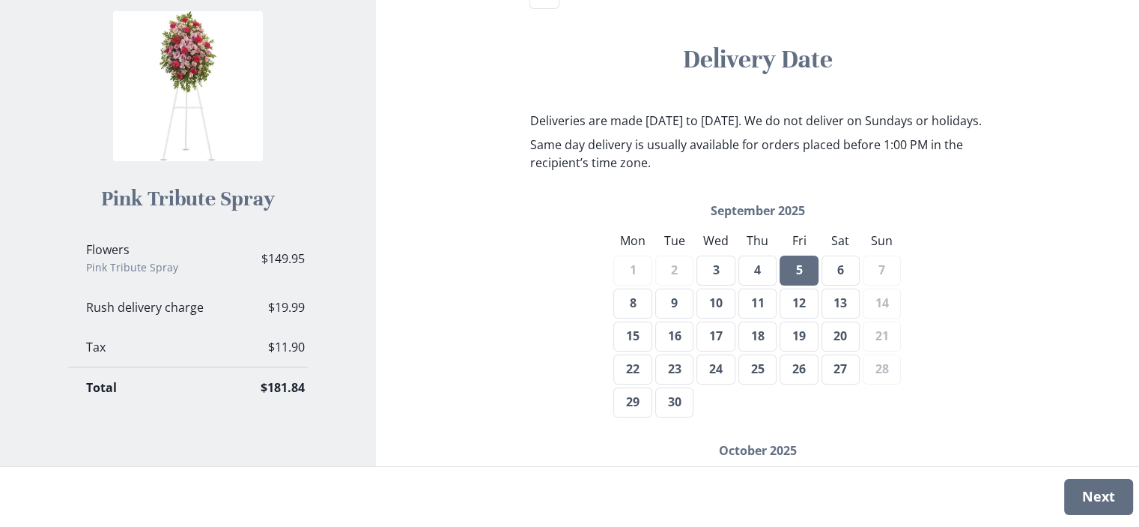
scroll to position [239, 0]
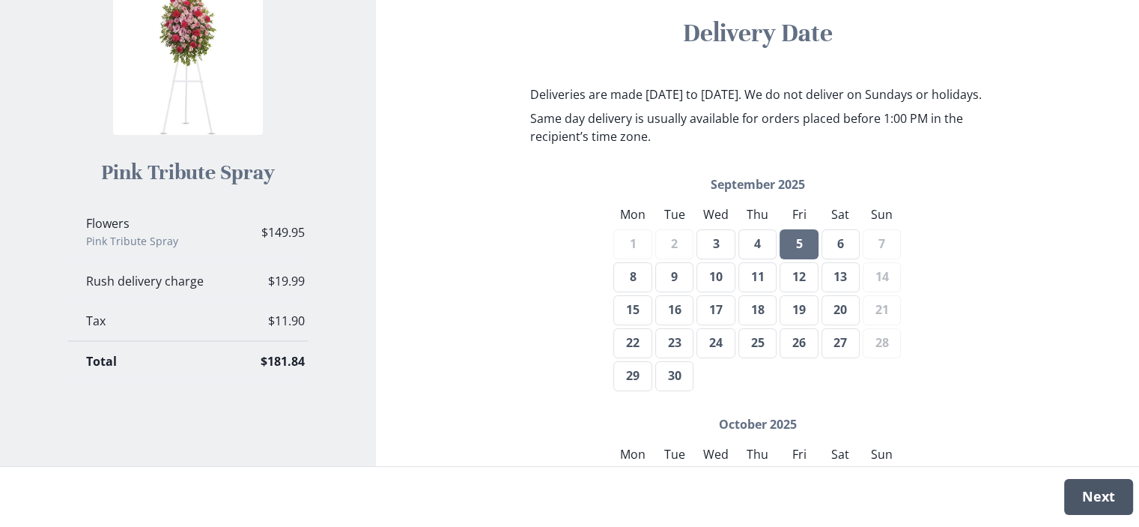
click at [1096, 494] on button "Next" at bounding box center [1098, 497] width 69 height 36
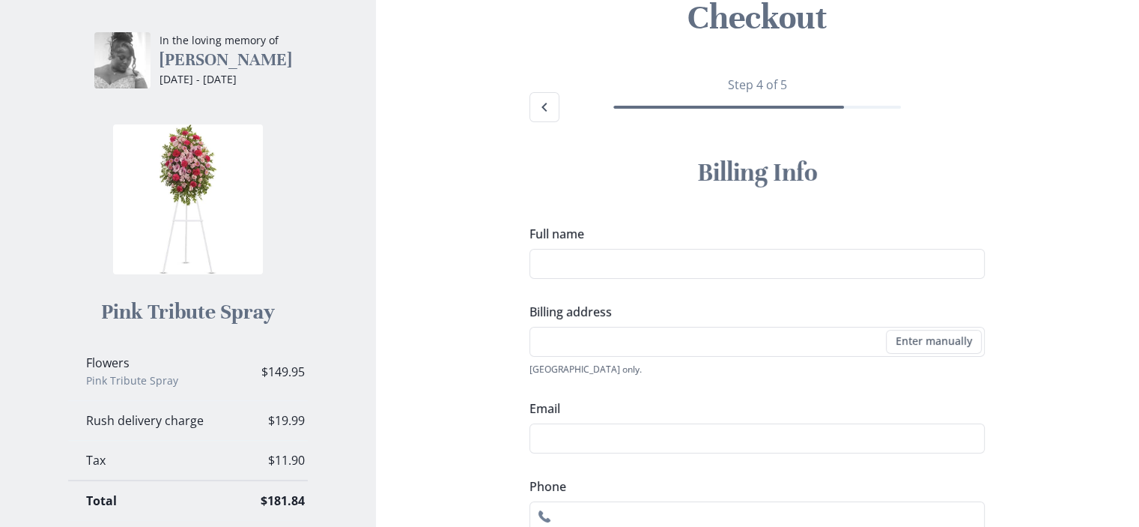
scroll to position [89, 0]
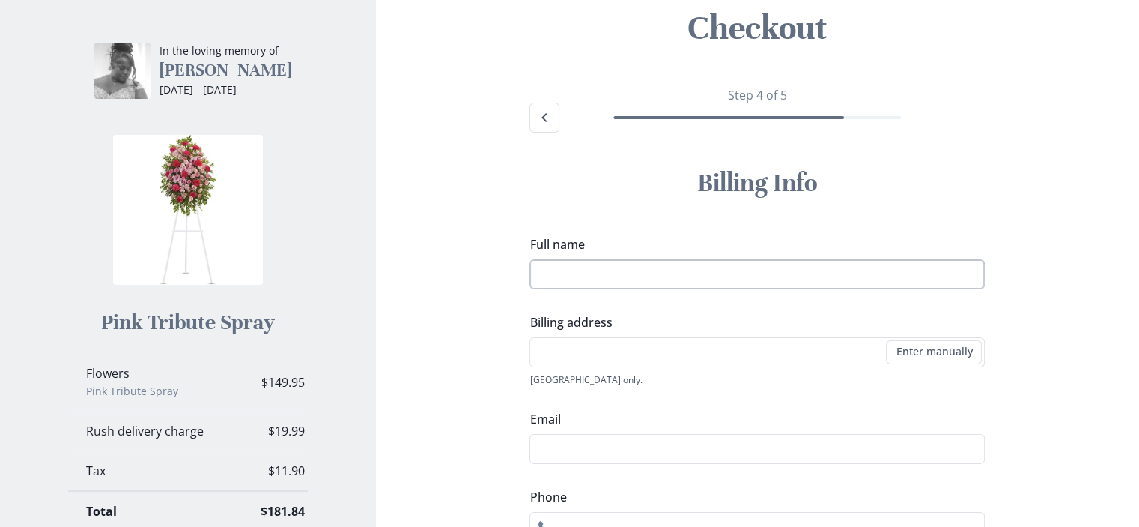
click at [665, 281] on input "Full name" at bounding box center [757, 274] width 455 height 30
click at [693, 353] on input "Billing address" at bounding box center [757, 352] width 455 height 30
click at [676, 381] on li "[STREET_ADDRESS][PERSON_NAME]" at bounding box center [757, 380] width 454 height 24
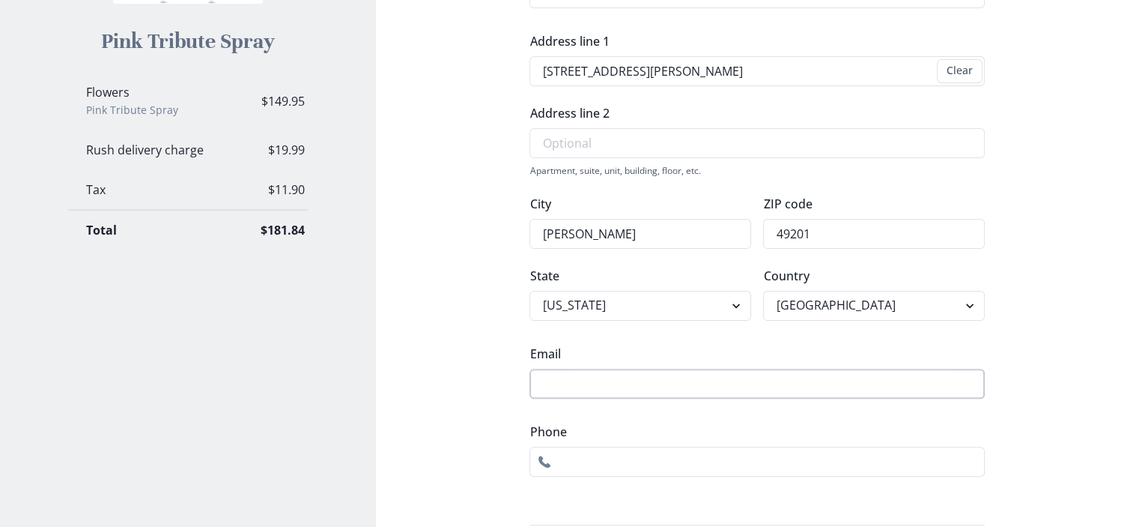
scroll to position [464, 0]
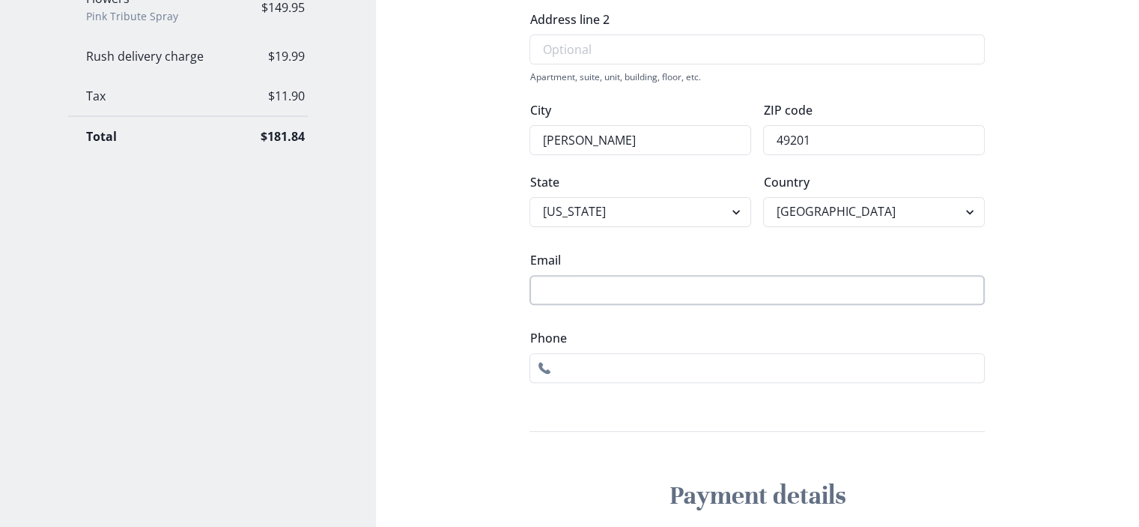
click at [567, 282] on input "Email" at bounding box center [757, 290] width 455 height 30
click at [583, 367] on input "Phone" at bounding box center [757, 368] width 455 height 30
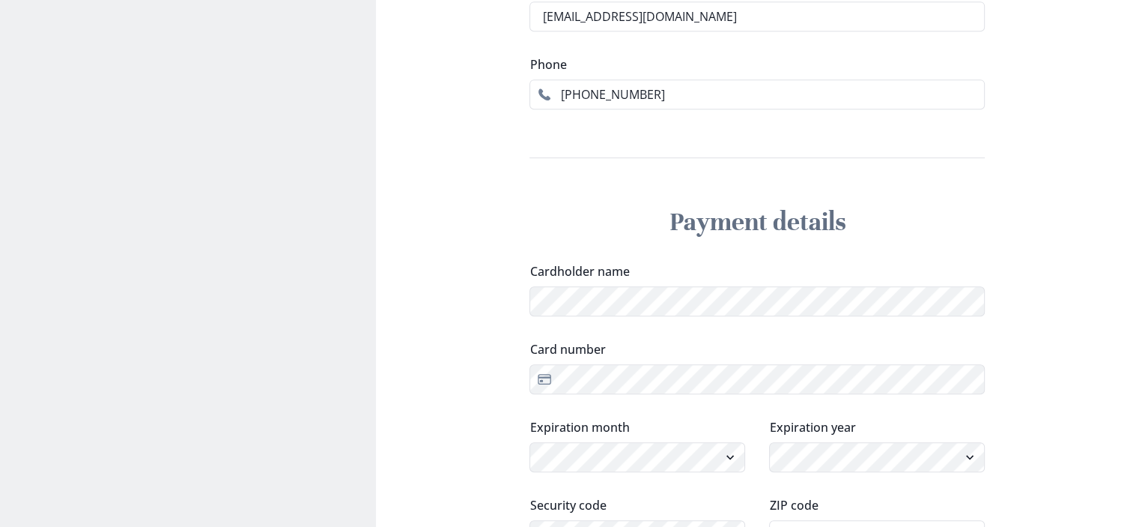
scroll to position [763, 0]
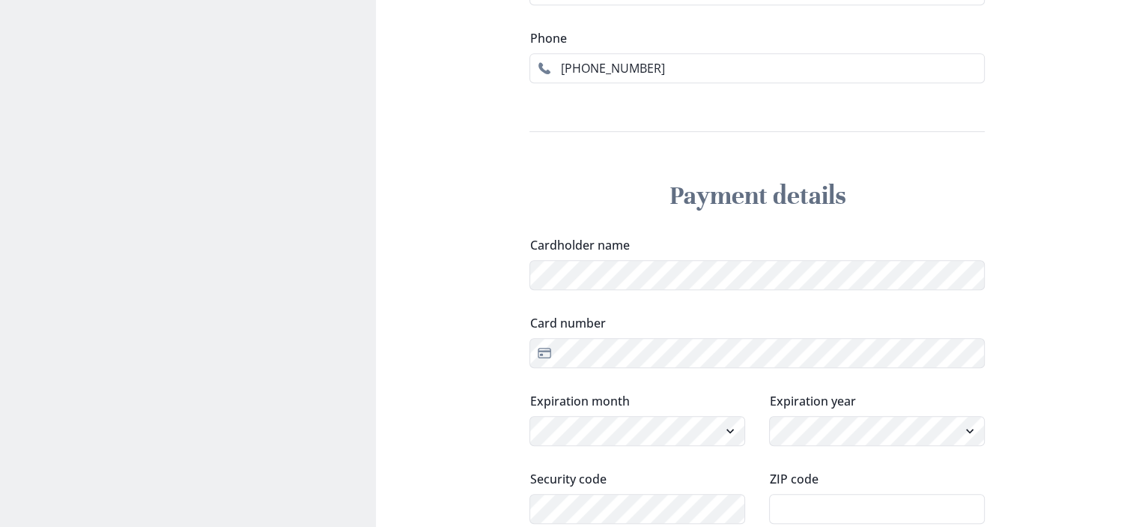
click at [635, 331] on div "Card number Credit card" at bounding box center [757, 341] width 455 height 54
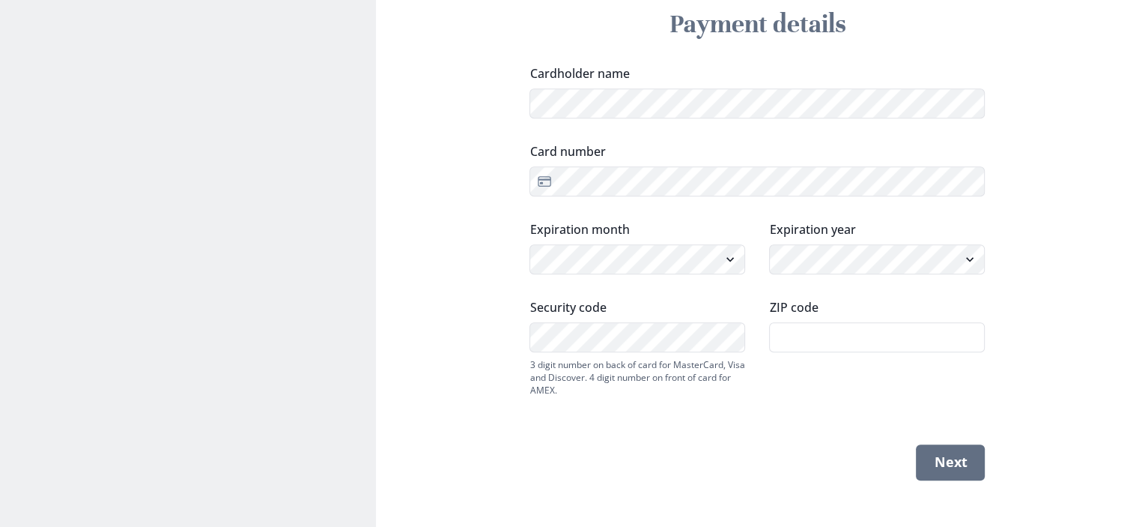
scroll to position [944, 0]
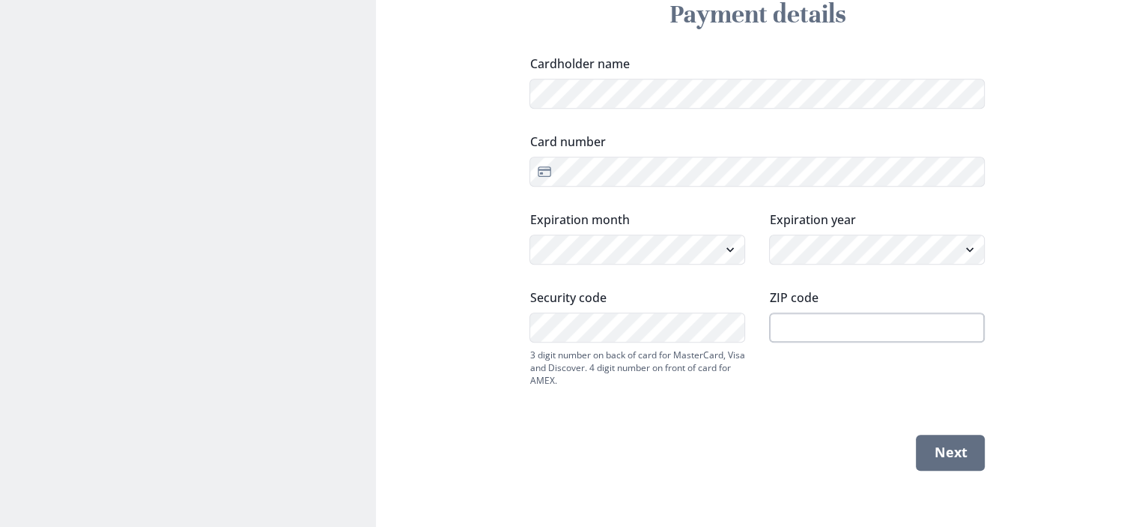
click at [792, 327] on input "ZIP code" at bounding box center [877, 327] width 216 height 30
click at [965, 449] on button "Next" at bounding box center [950, 452] width 69 height 36
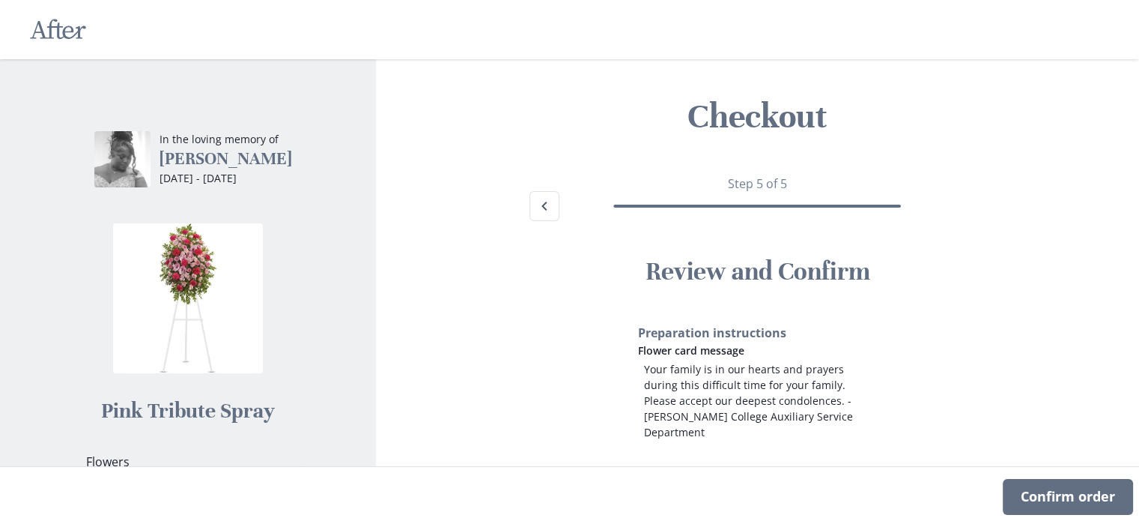
scroll to position [0, 0]
click at [544, 206] on icon "Back" at bounding box center [544, 207] width 18 height 18
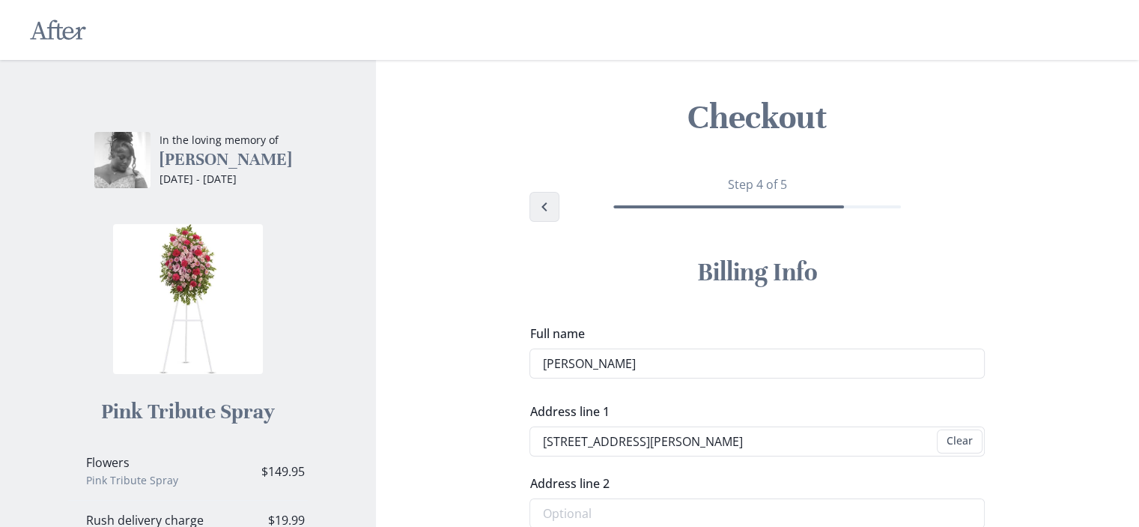
click at [544, 206] on icon "Back" at bounding box center [544, 207] width 18 height 18
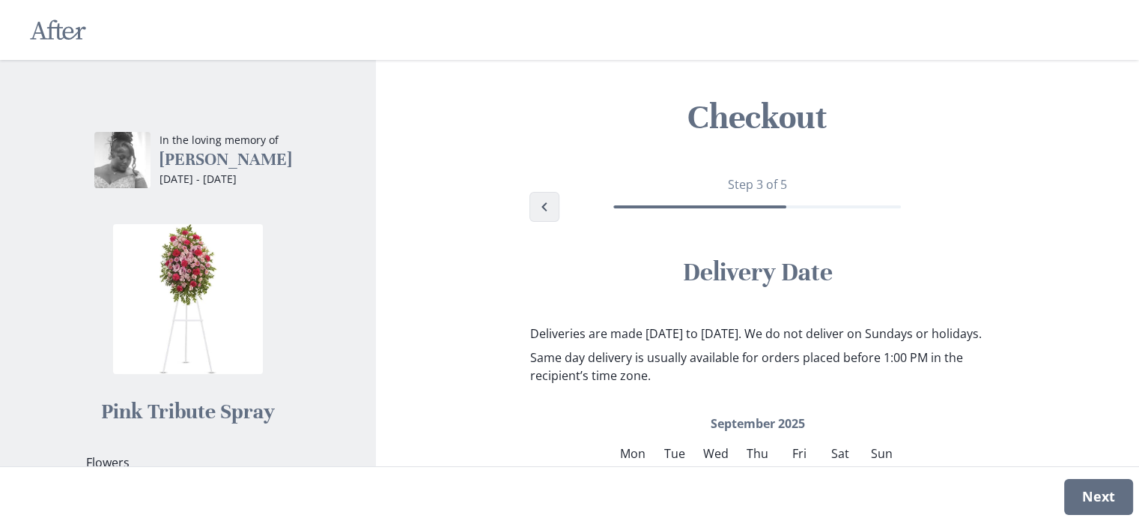
click at [544, 206] on icon "Back" at bounding box center [544, 207] width 18 height 18
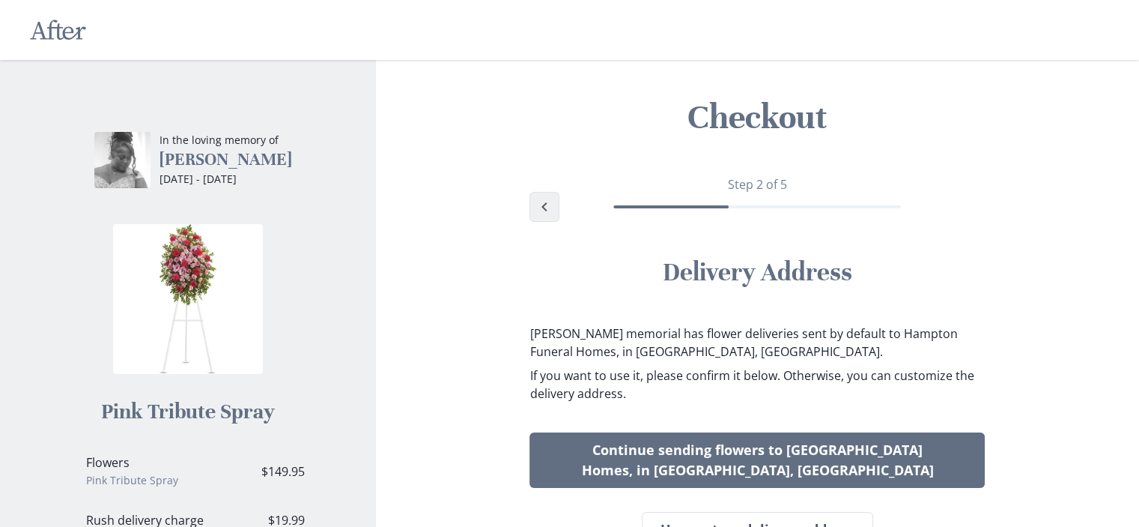
click at [544, 206] on icon "Back" at bounding box center [544, 207] width 18 height 18
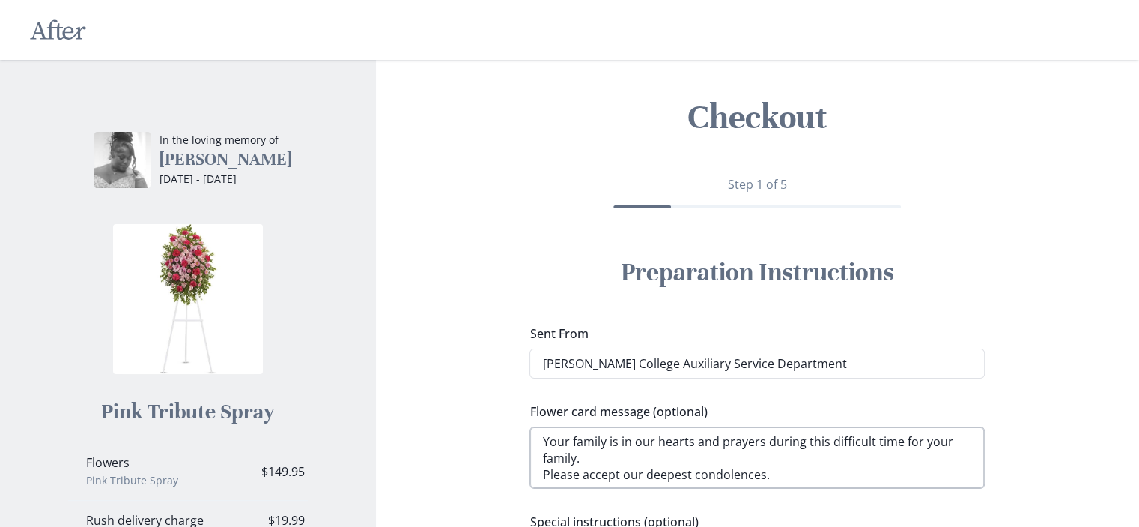
click at [575, 458] on textarea "Your family is in our hearts and prayers during this difficult time for your fa…" at bounding box center [757, 457] width 455 height 63
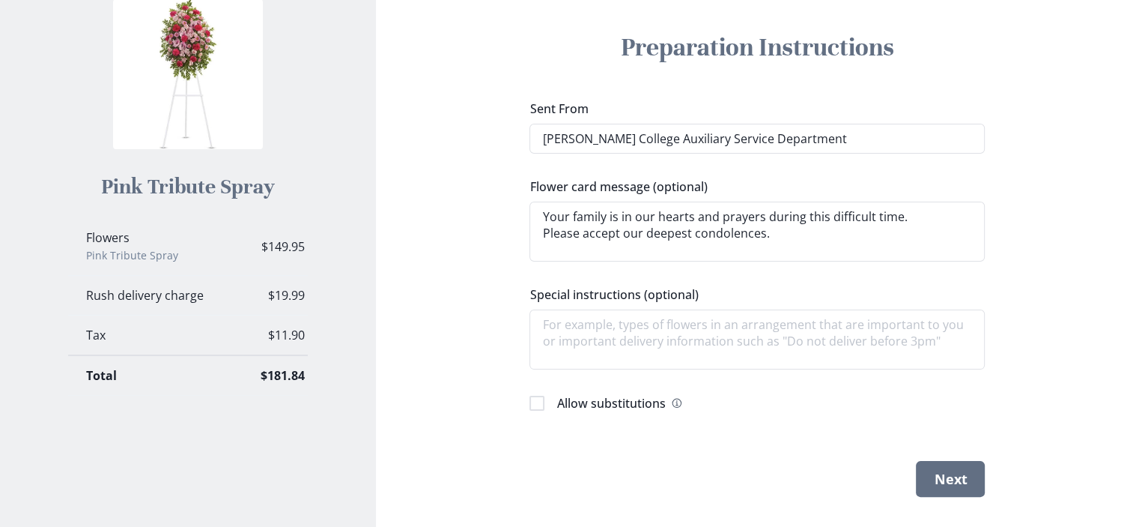
scroll to position [255, 0]
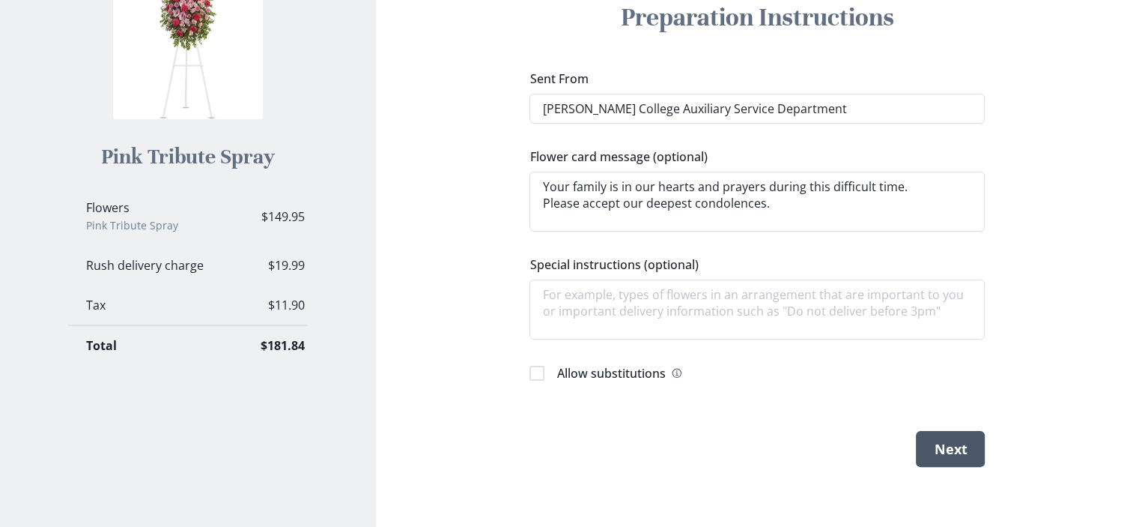
click at [958, 445] on button "Next" at bounding box center [950, 449] width 69 height 36
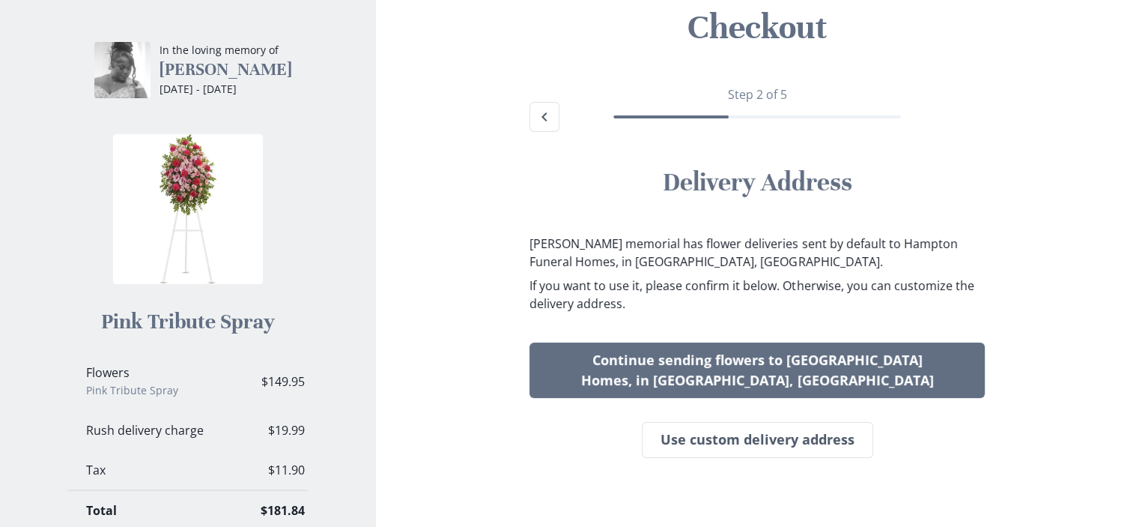
scroll to position [89, 0]
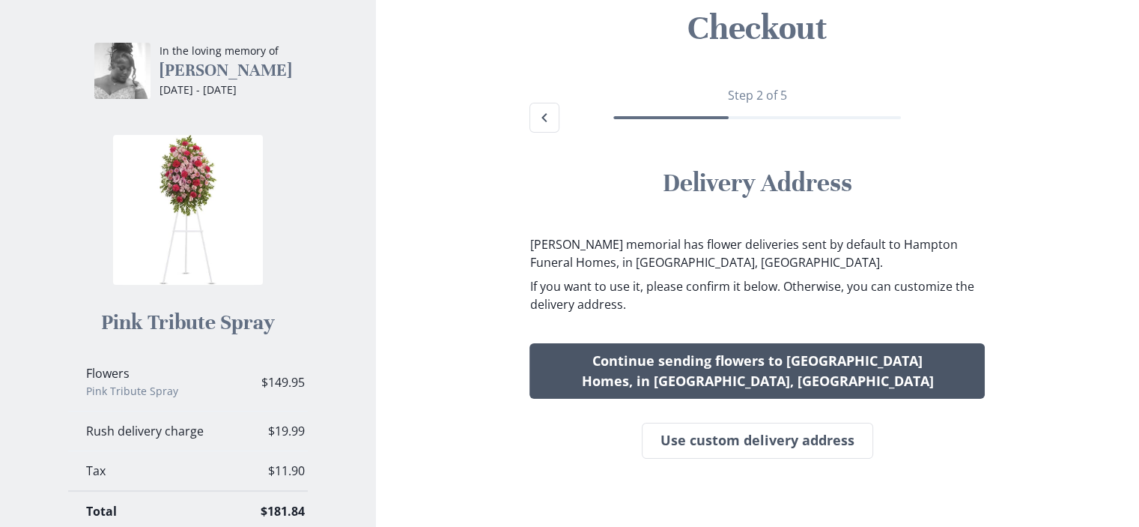
click at [914, 363] on button "Continue sending flowers to [GEOGRAPHIC_DATA] Homes, in [GEOGRAPHIC_DATA], [GEO…" at bounding box center [757, 370] width 455 height 55
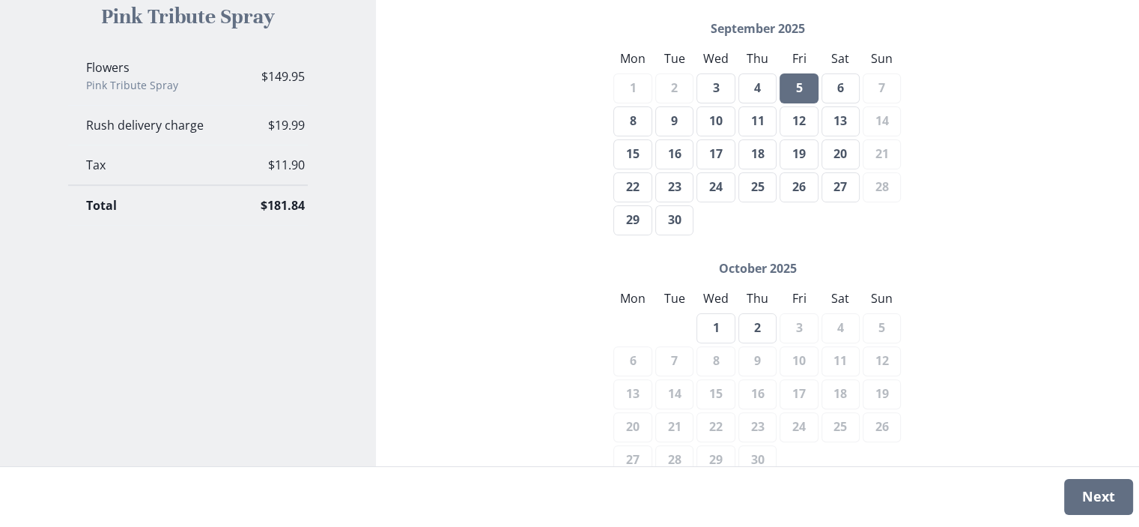
scroll to position [468, 0]
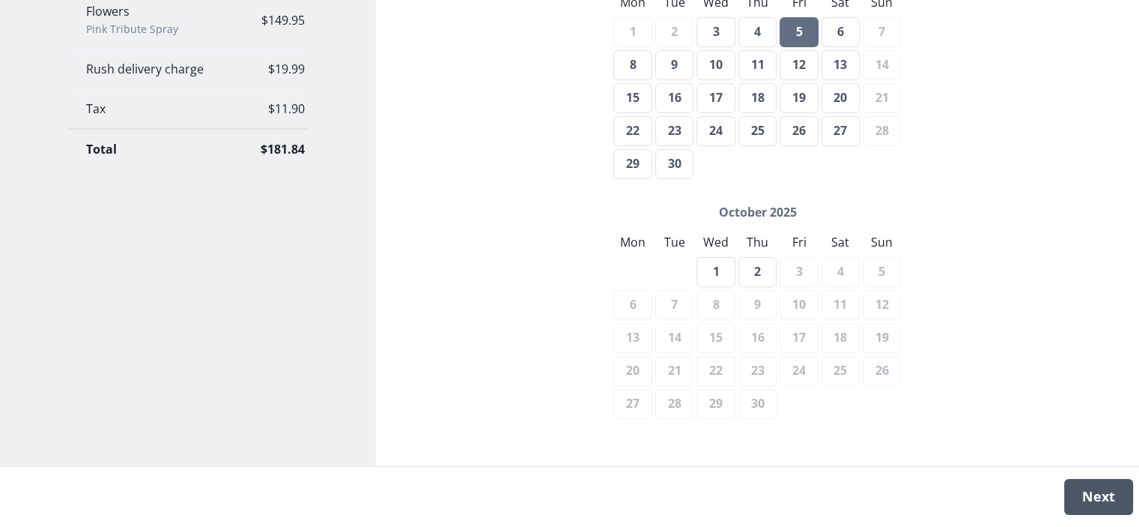
click at [1102, 494] on button "Next" at bounding box center [1098, 497] width 69 height 36
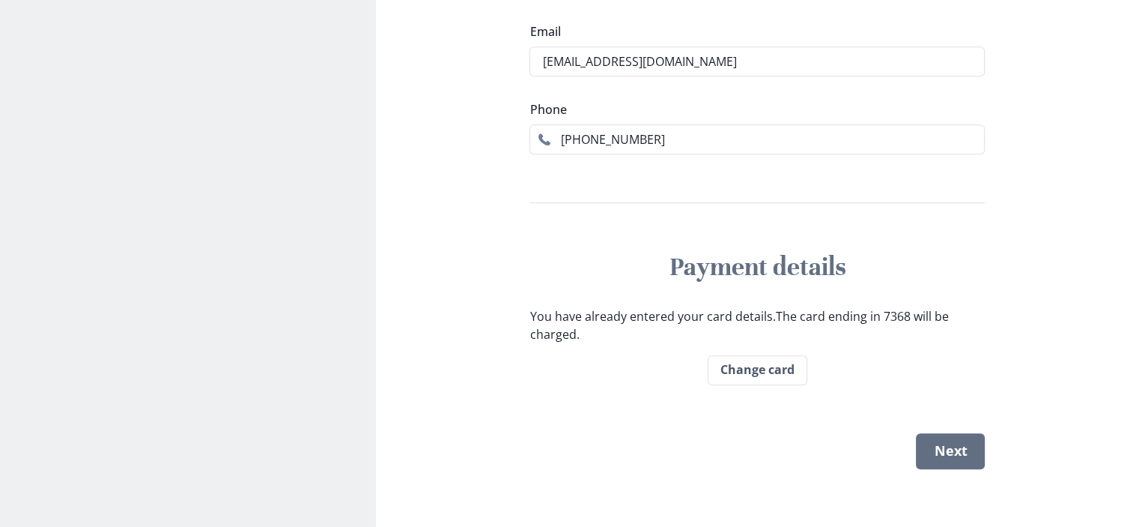
scroll to position [693, 0]
click at [970, 446] on button "Next" at bounding box center [950, 450] width 69 height 36
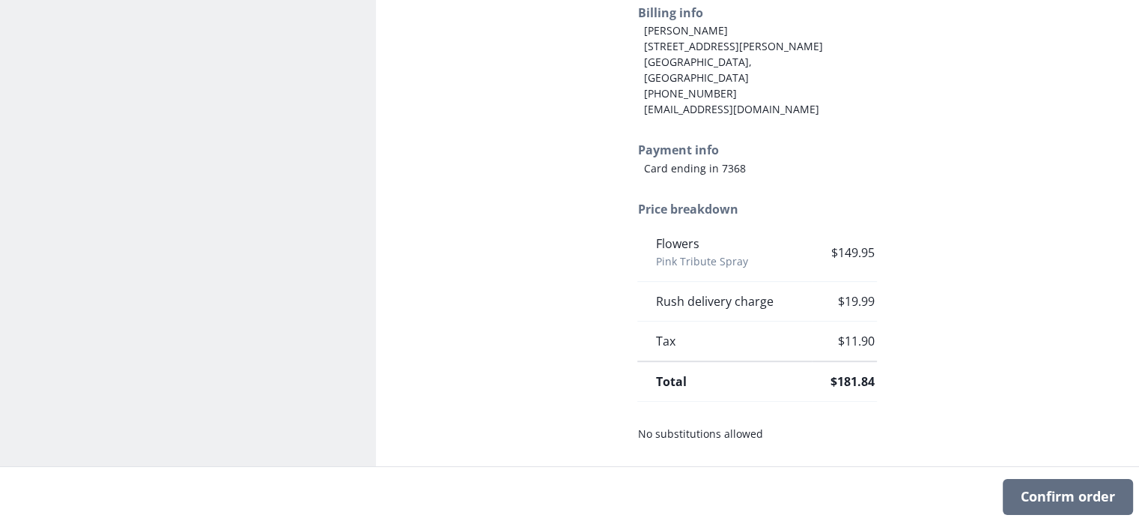
scroll to position [629, 0]
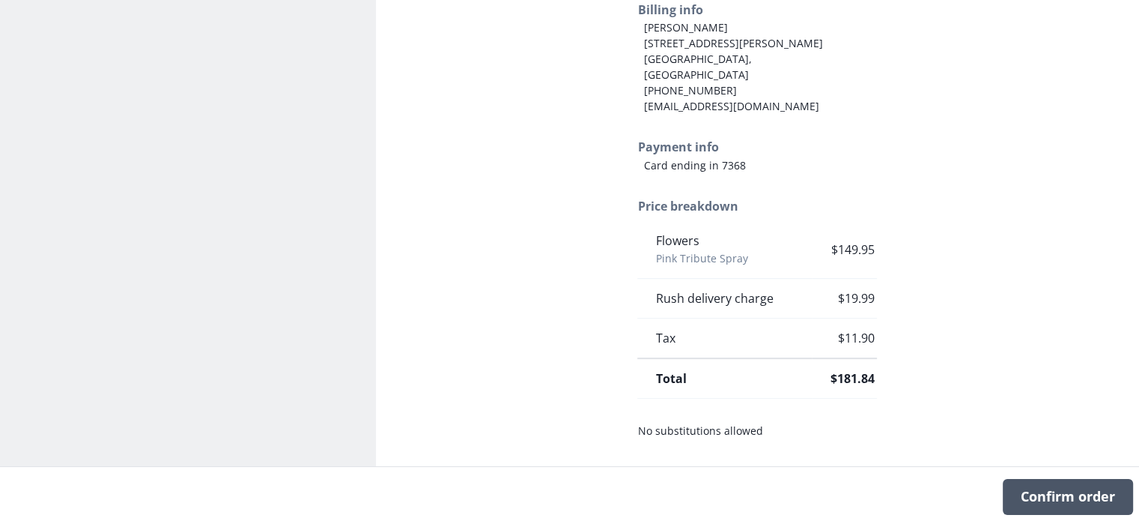
click at [1065, 497] on button "Confirm order" at bounding box center [1068, 497] width 130 height 36
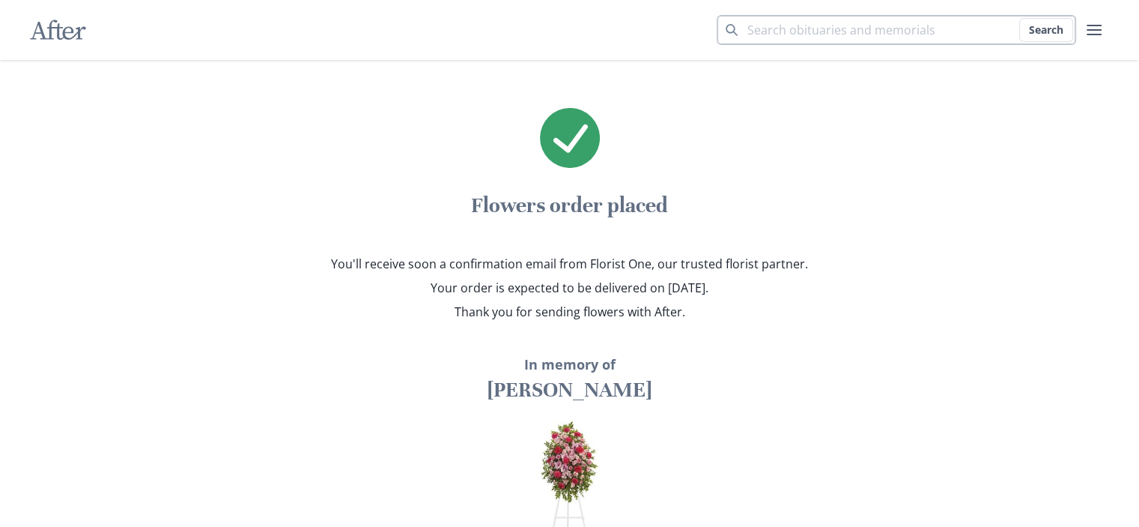
click at [920, 32] on input "Search term" at bounding box center [896, 30] width 359 height 30
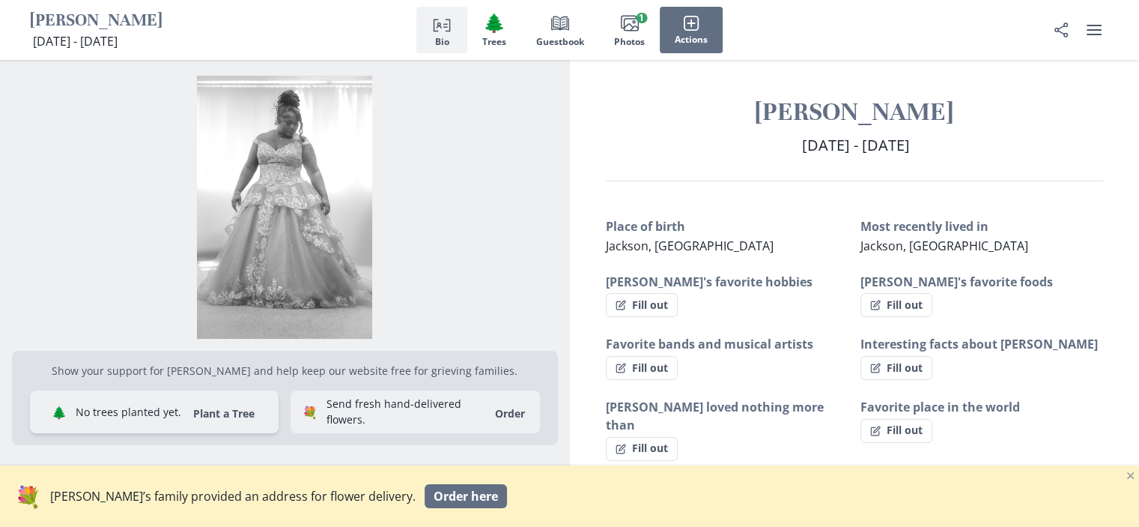
click at [218, 416] on button "Plant a Tree" at bounding box center [223, 413] width 79 height 14
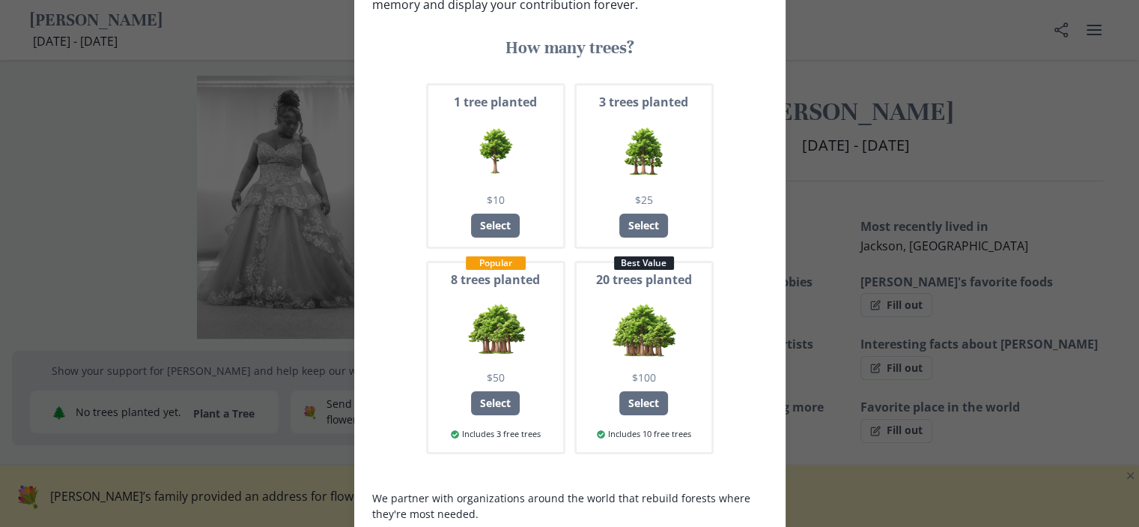
scroll to position [150, 0]
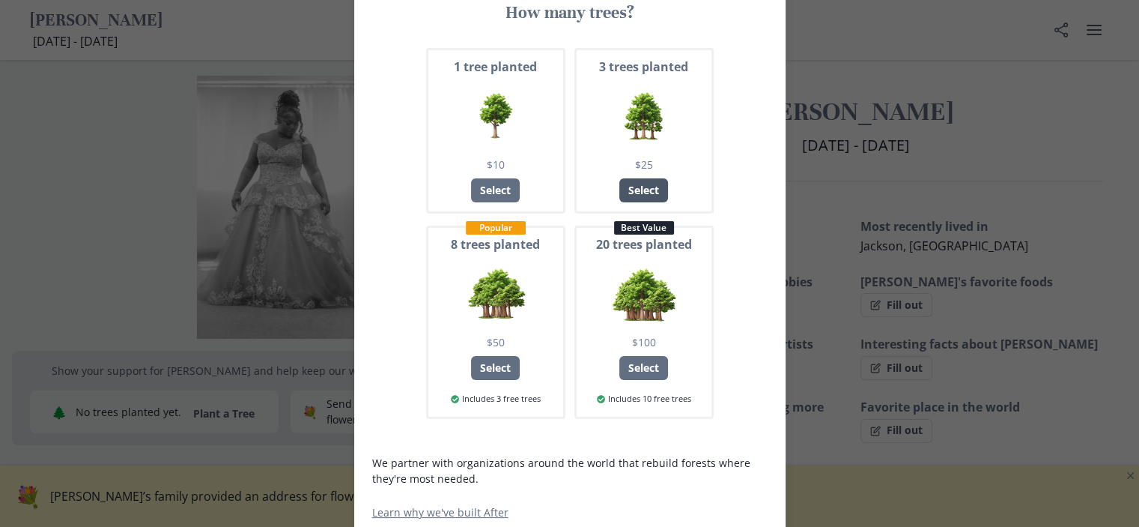
click at [644, 186] on div "Select" at bounding box center [643, 190] width 49 height 24
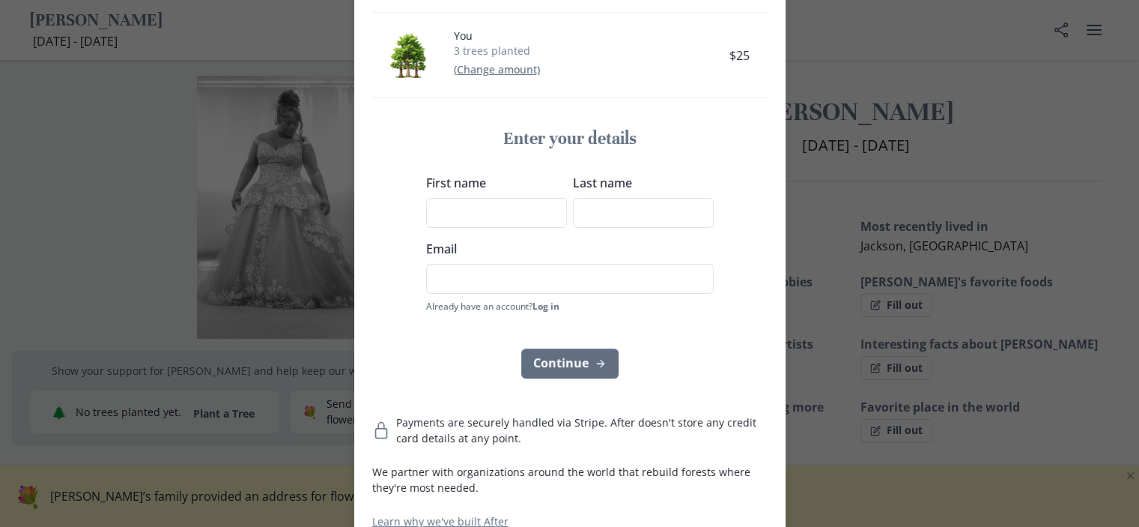
scroll to position [128, 0]
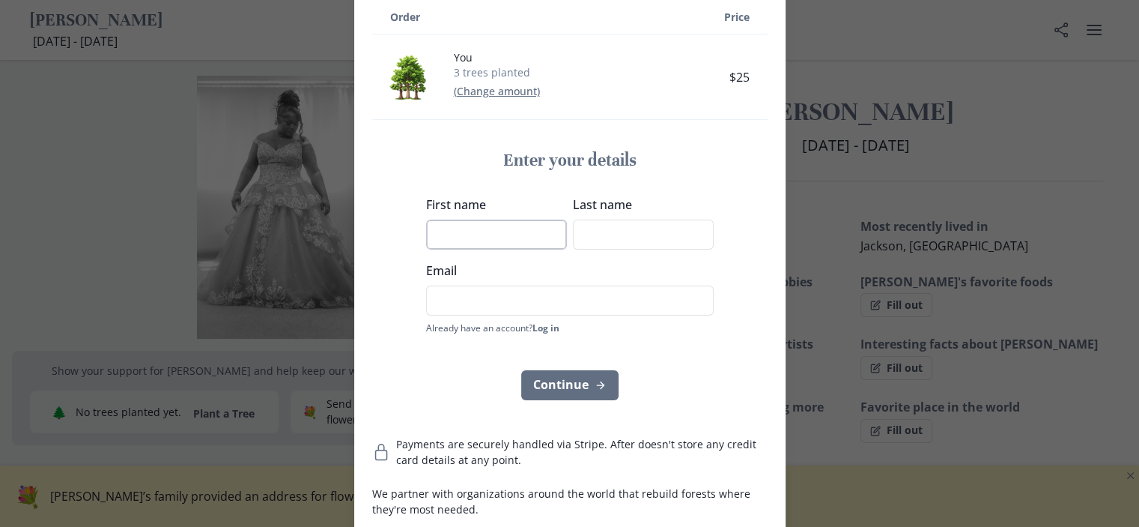
click at [476, 230] on input "First name" at bounding box center [496, 234] width 141 height 30
click at [543, 307] on input "Email" at bounding box center [570, 300] width 288 height 30
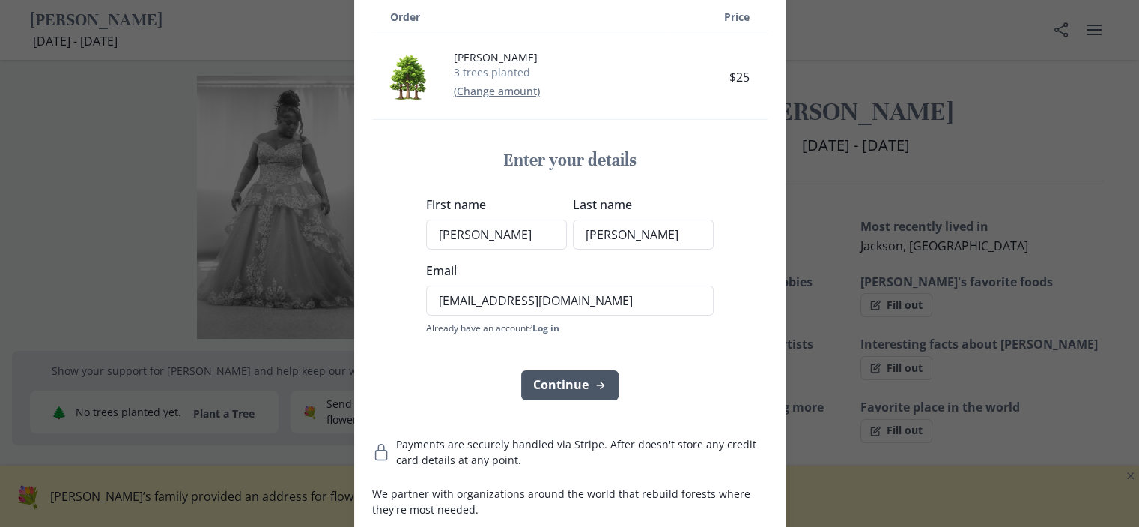
click at [588, 386] on button "Continue" at bounding box center [569, 385] width 97 height 30
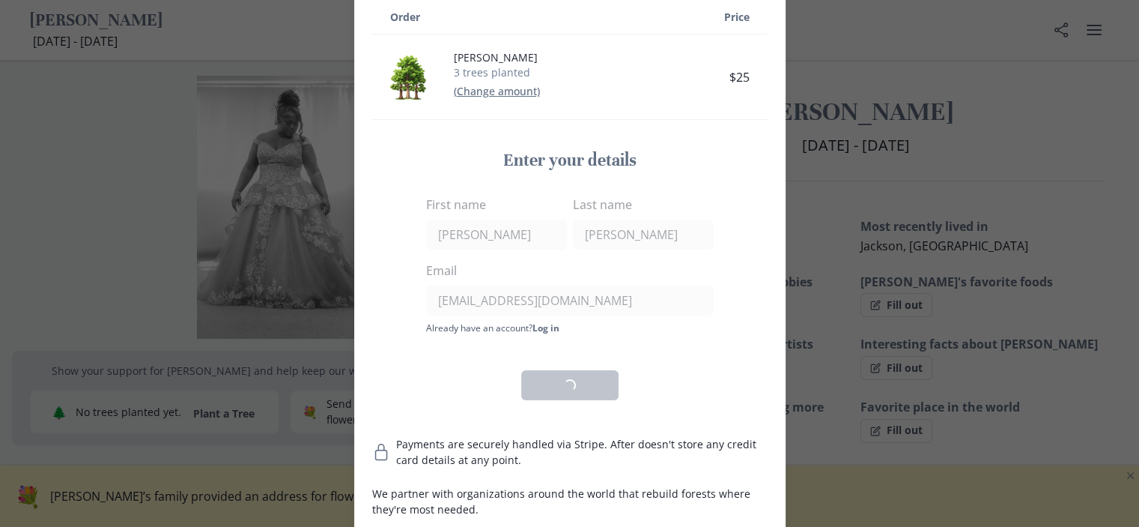
scroll to position [1, 0]
